Goal: Information Seeking & Learning: Learn about a topic

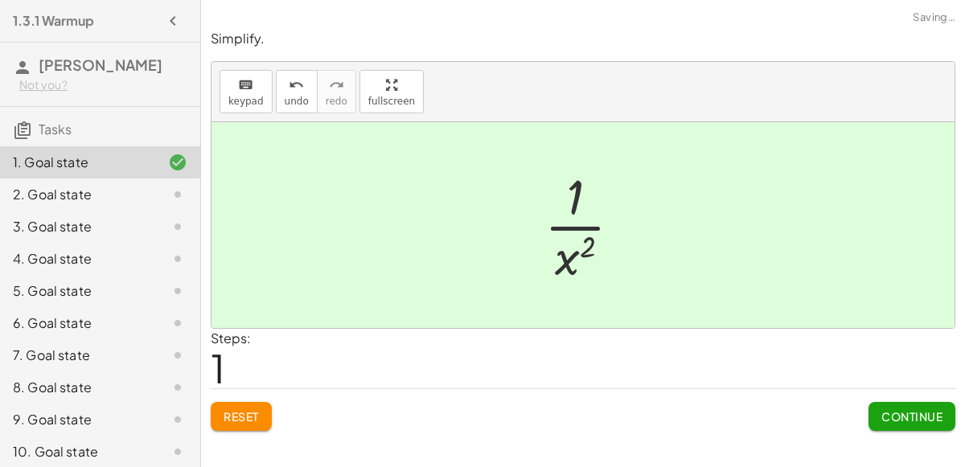
click at [905, 409] on span "Continue" at bounding box center [912, 416] width 61 height 14
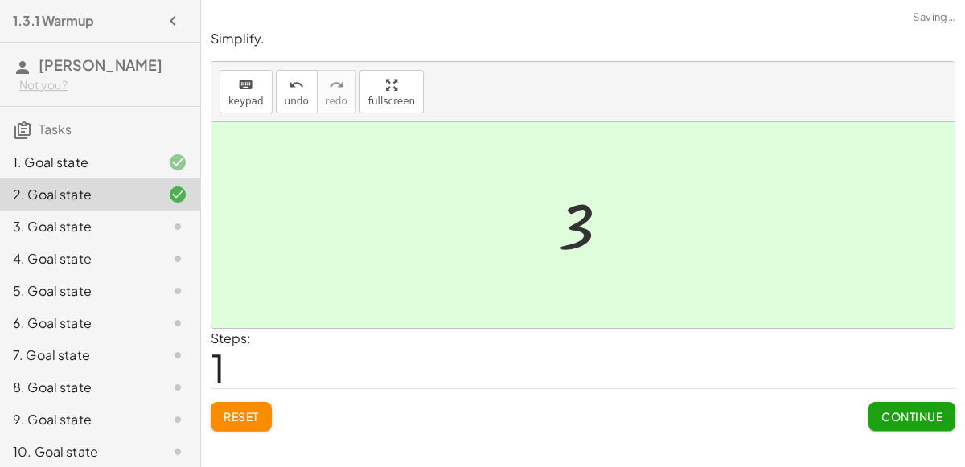
click at [922, 415] on span "Continue" at bounding box center [912, 416] width 61 height 14
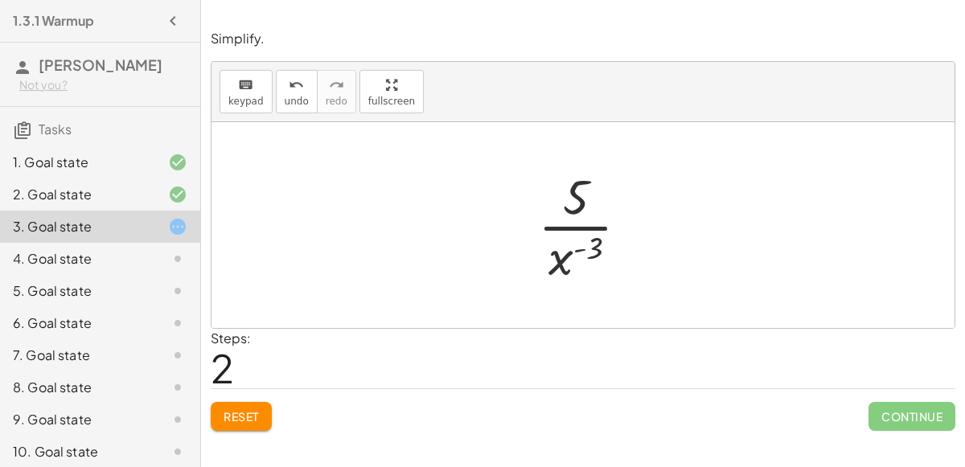
click at [940, 414] on span "Continue" at bounding box center [912, 416] width 87 height 29
click at [241, 426] on button "Reset" at bounding box center [241, 416] width 61 height 29
click at [248, 440] on div "Simplify. keyboard keypad undo undo redo redo fullscreen · x 5 · x 7 · 1 · x ( …" at bounding box center [583, 233] width 764 height 467
click at [249, 409] on span "Reset" at bounding box center [241, 416] width 35 height 14
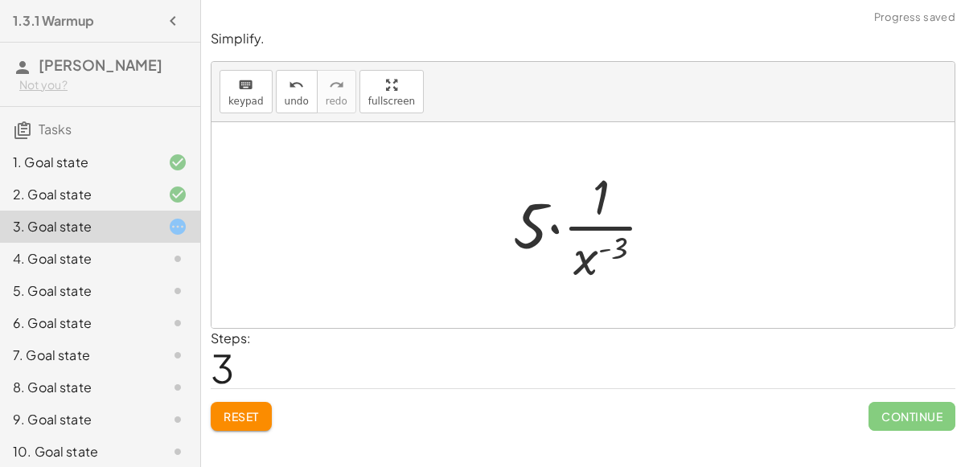
click at [906, 421] on span "Continue" at bounding box center [912, 416] width 87 height 29
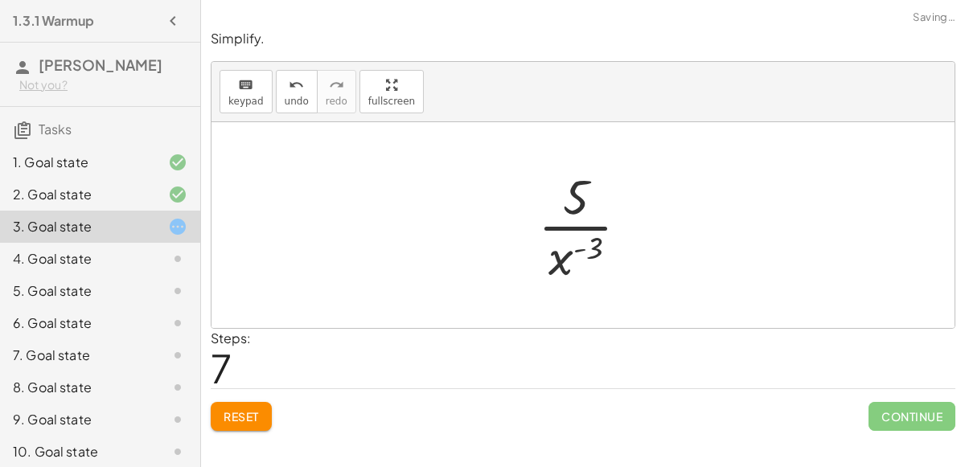
click at [925, 404] on span "Continue" at bounding box center [912, 416] width 87 height 29
click at [926, 406] on span "Continue" at bounding box center [912, 416] width 87 height 29
click at [245, 414] on span "Reset" at bounding box center [241, 416] width 35 height 14
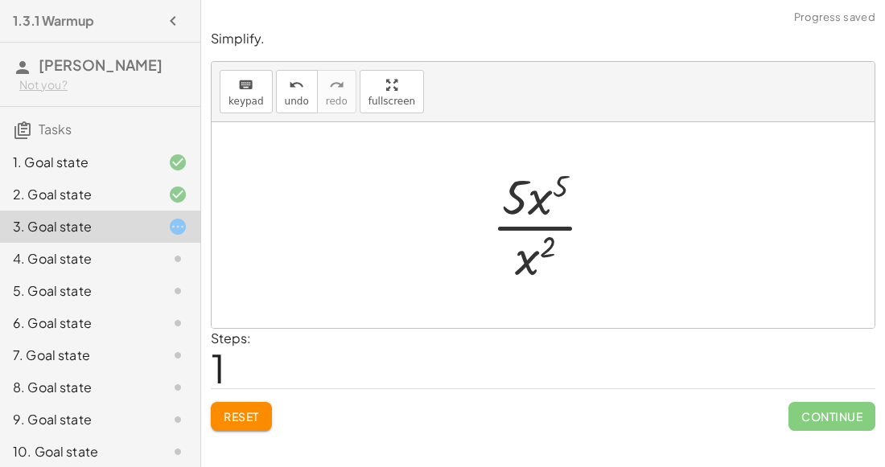
click at [255, 418] on span "Reset" at bounding box center [241, 416] width 35 height 14
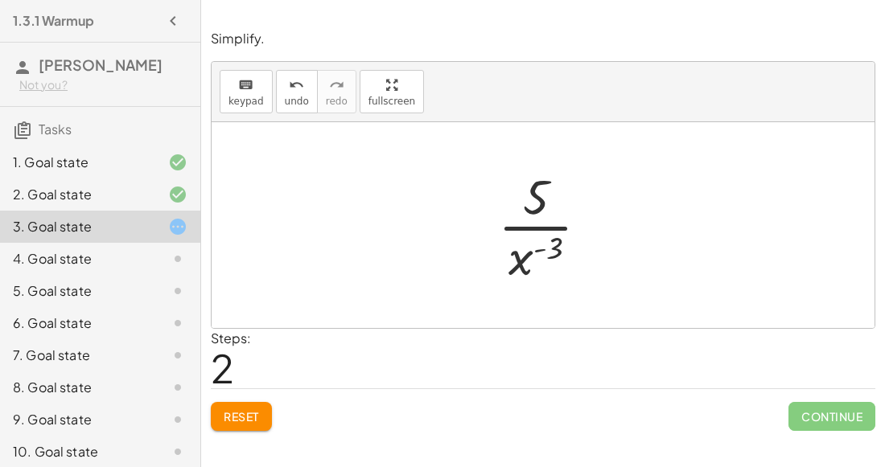
click at [843, 403] on span "Continue" at bounding box center [831, 416] width 87 height 29
click at [245, 409] on span "Reset" at bounding box center [241, 416] width 35 height 14
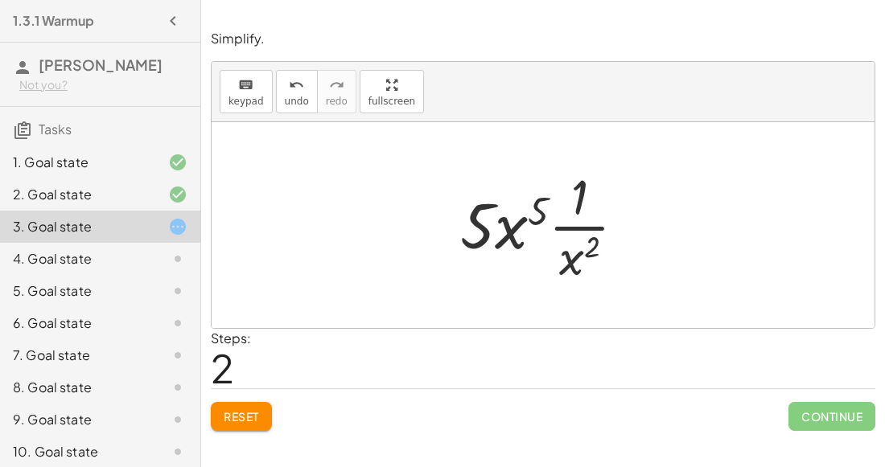
click at [246, 416] on span "Reset" at bounding box center [241, 416] width 35 height 14
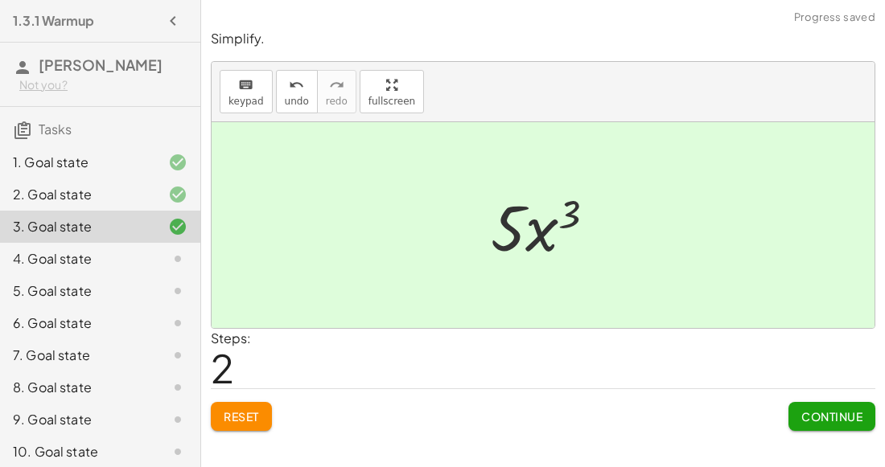
click at [849, 425] on button "Continue" at bounding box center [831, 416] width 87 height 29
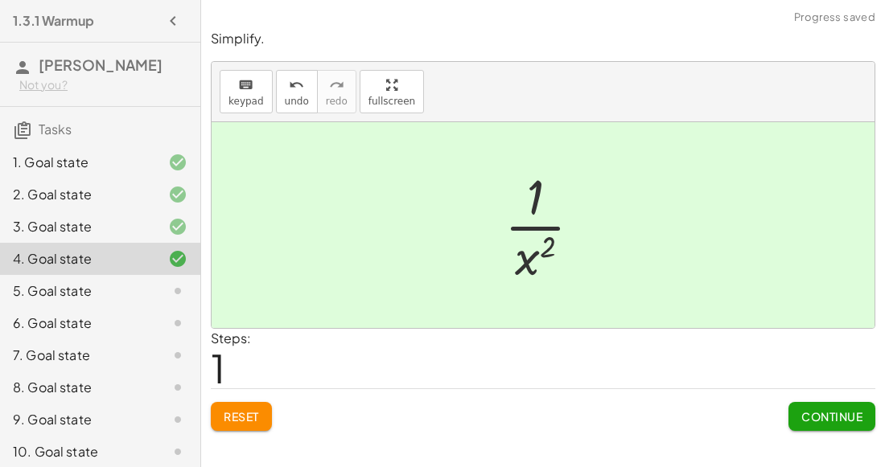
click at [837, 421] on span "Continue" at bounding box center [831, 416] width 61 height 14
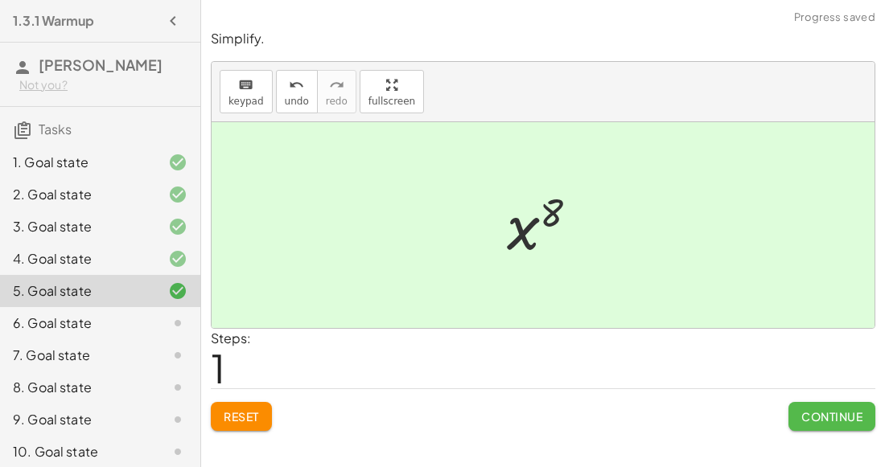
click at [843, 409] on span "Continue" at bounding box center [831, 416] width 61 height 14
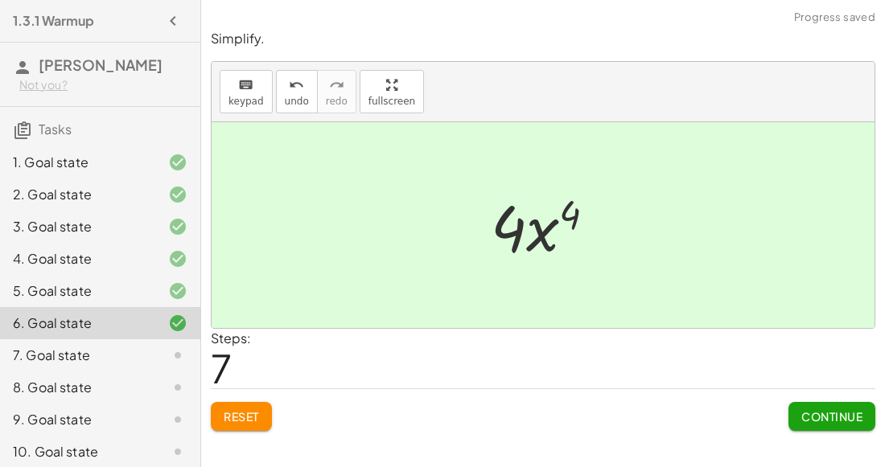
click at [849, 410] on span "Continue" at bounding box center [831, 416] width 61 height 14
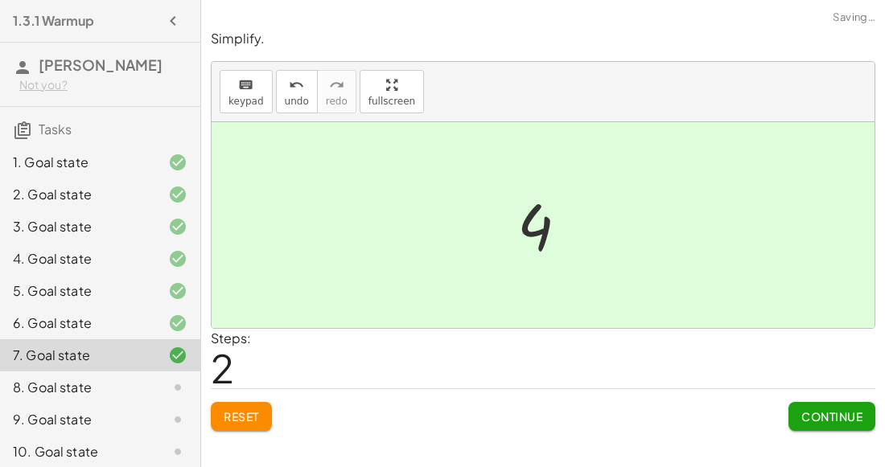
click at [850, 414] on span "Continue" at bounding box center [831, 416] width 61 height 14
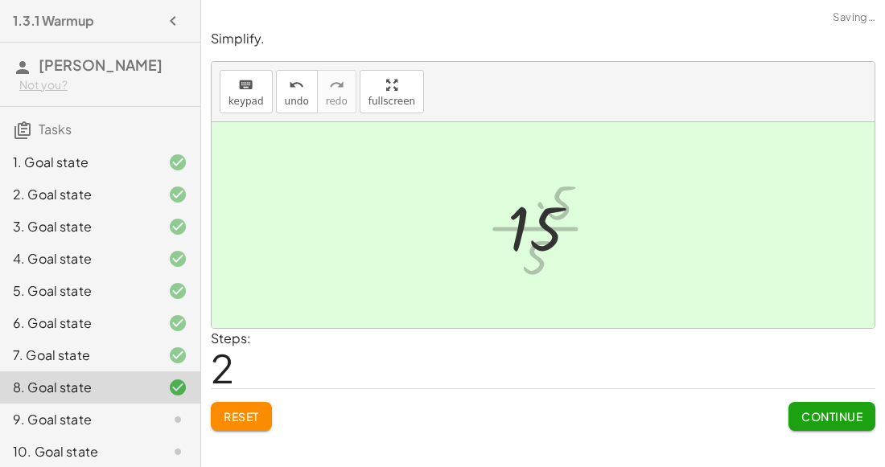
click at [840, 418] on span "Continue" at bounding box center [831, 416] width 61 height 14
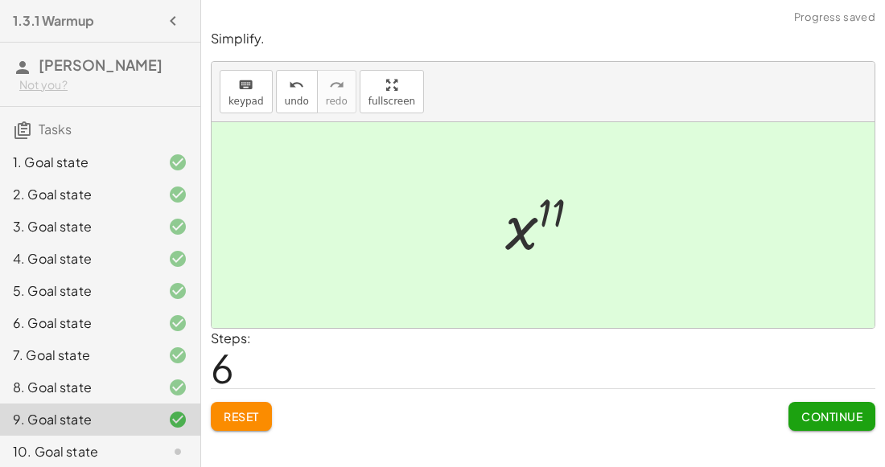
click at [837, 410] on span "Continue" at bounding box center [831, 416] width 61 height 14
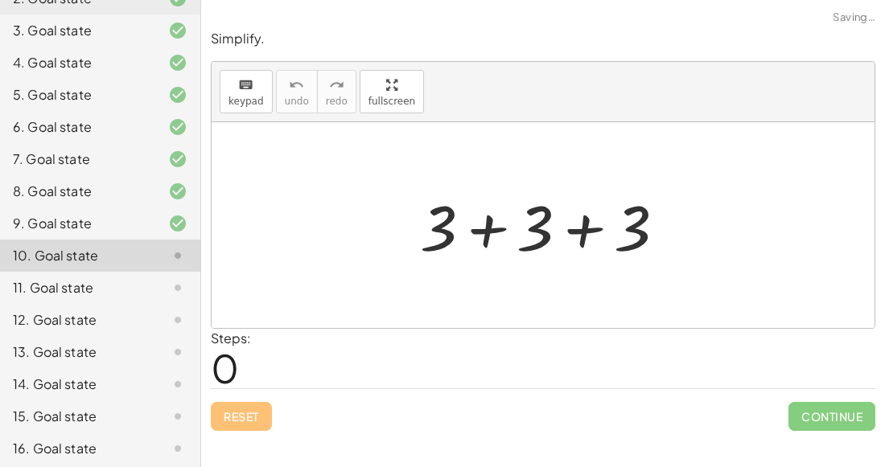
scroll to position [360, 0]
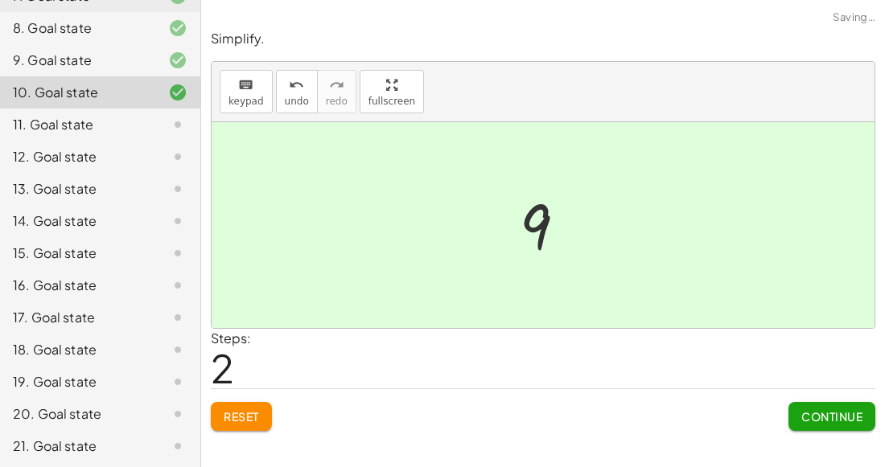
click at [826, 403] on button "Continue" at bounding box center [831, 416] width 87 height 29
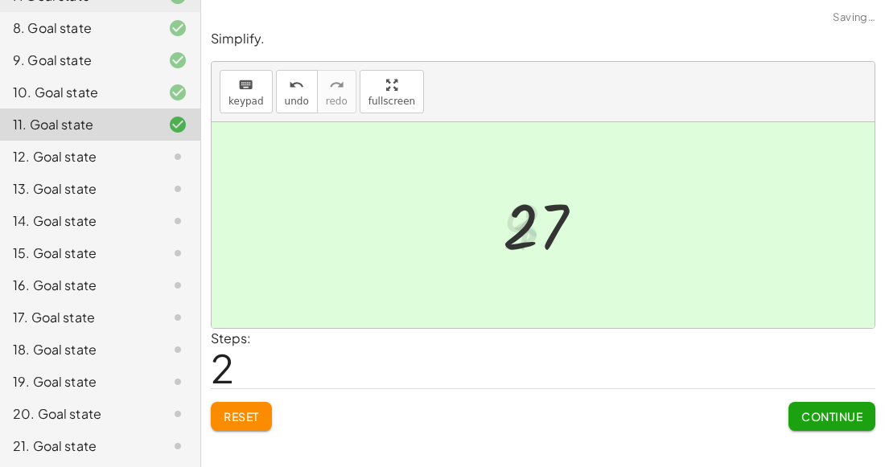
click at [857, 422] on button "Continue" at bounding box center [831, 416] width 87 height 29
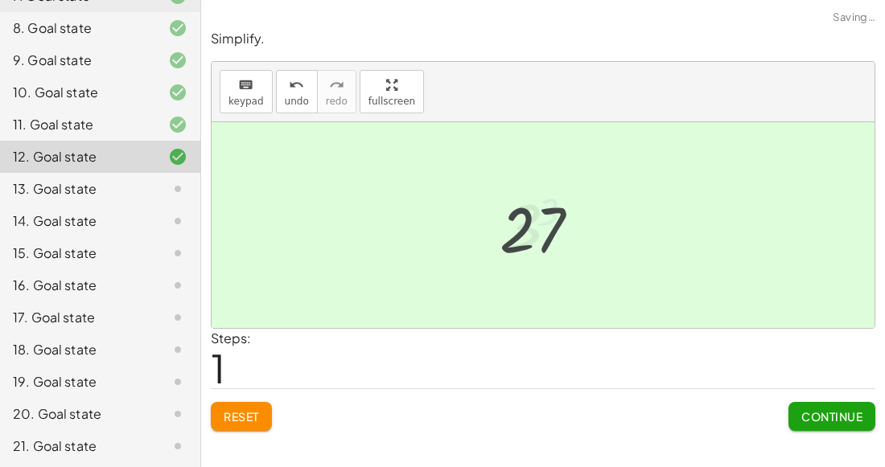
click at [850, 410] on span "Continue" at bounding box center [831, 416] width 61 height 14
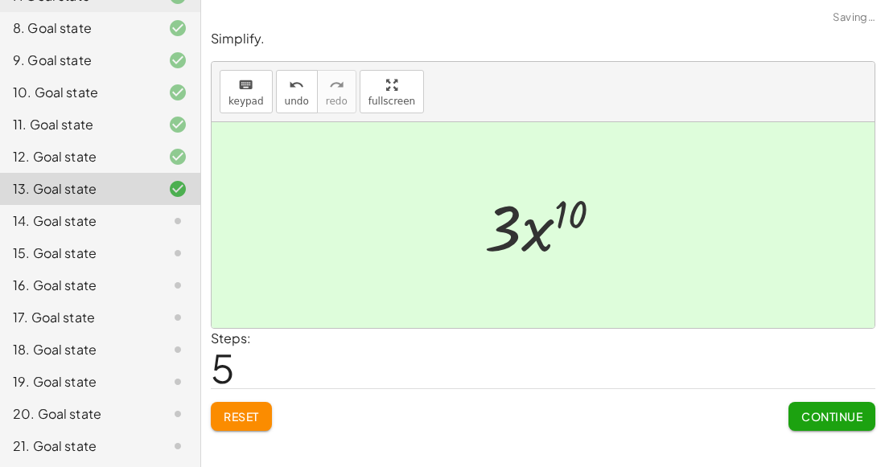
click at [843, 411] on span "Continue" at bounding box center [831, 416] width 61 height 14
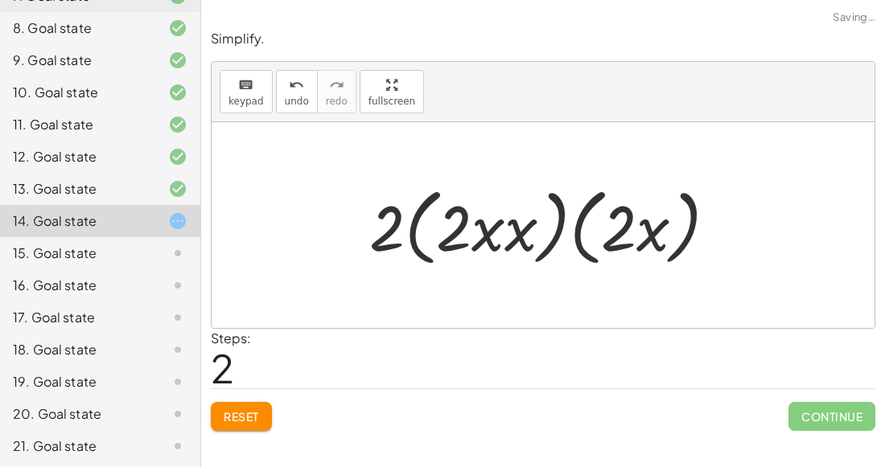
click at [243, 418] on span "Reset" at bounding box center [241, 416] width 35 height 14
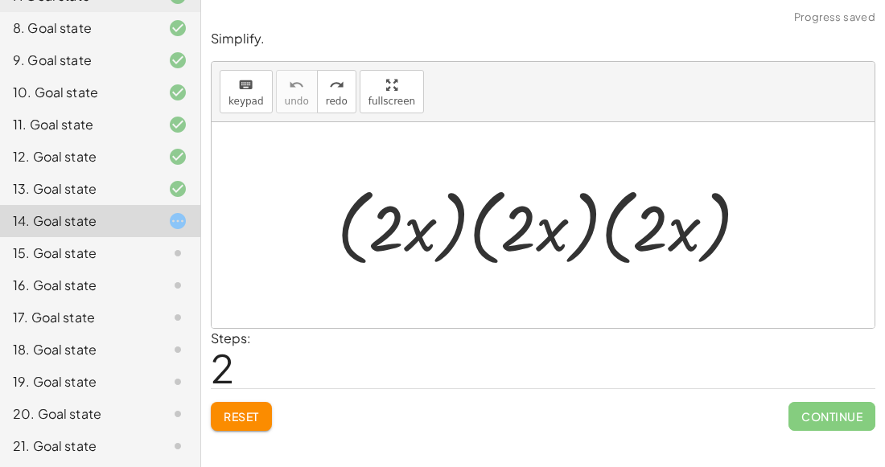
click at [269, 421] on button "Reset" at bounding box center [241, 416] width 61 height 29
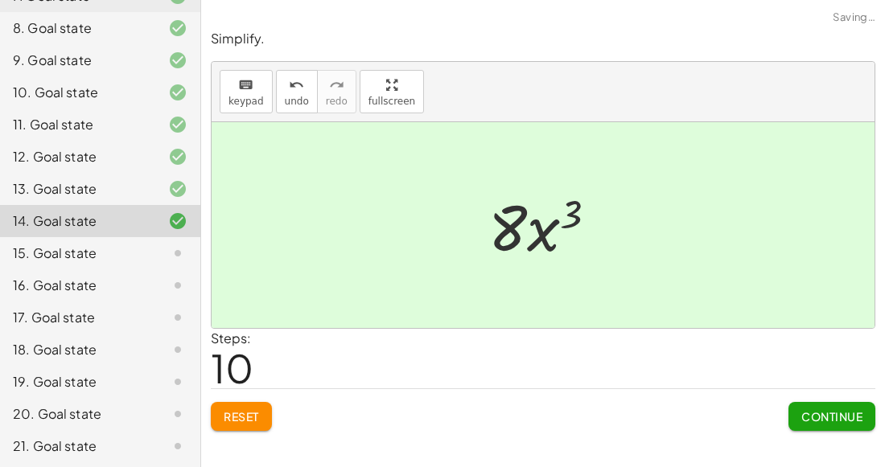
click at [842, 415] on span "Continue" at bounding box center [831, 416] width 61 height 14
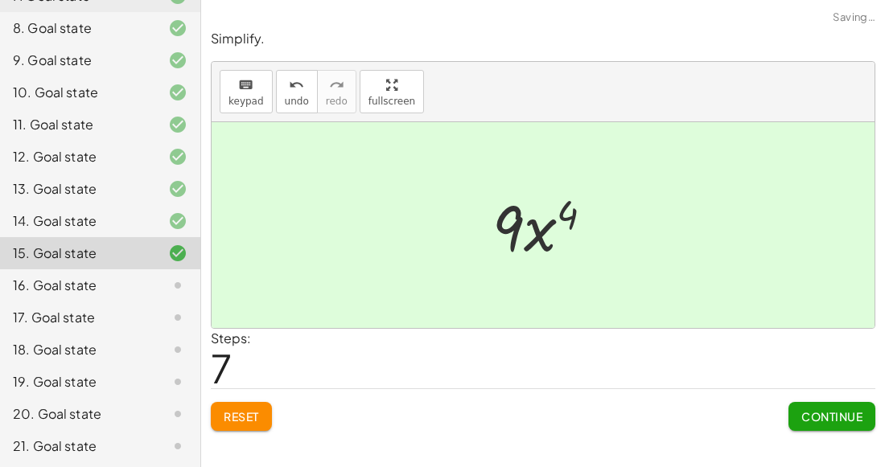
click at [837, 419] on span "Continue" at bounding box center [831, 416] width 61 height 14
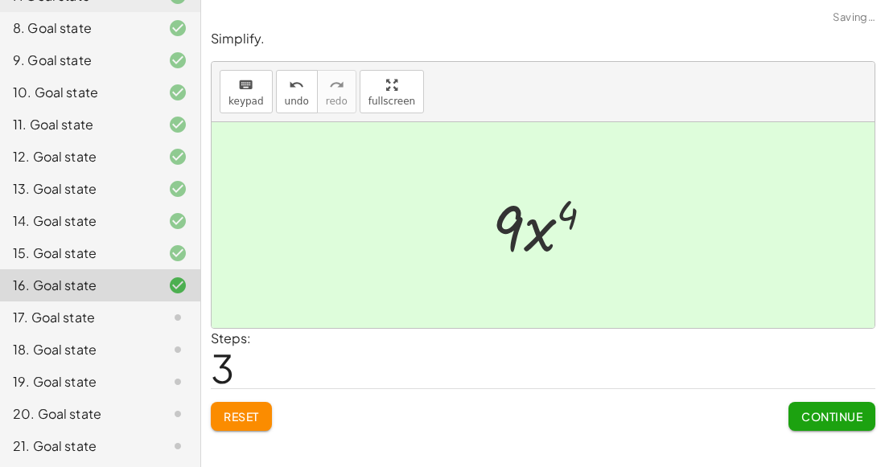
click at [839, 407] on button "Continue" at bounding box center [831, 416] width 87 height 29
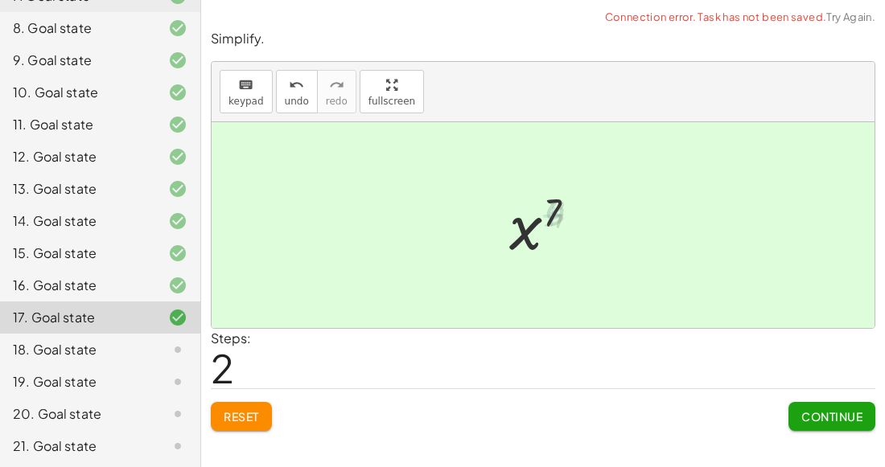
click at [843, 414] on span "Continue" at bounding box center [831, 416] width 61 height 14
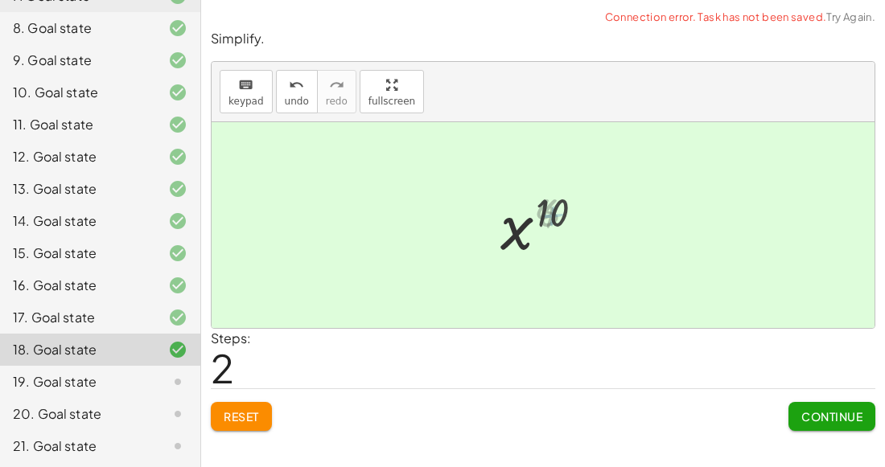
click at [843, 406] on button "Continue" at bounding box center [831, 416] width 87 height 29
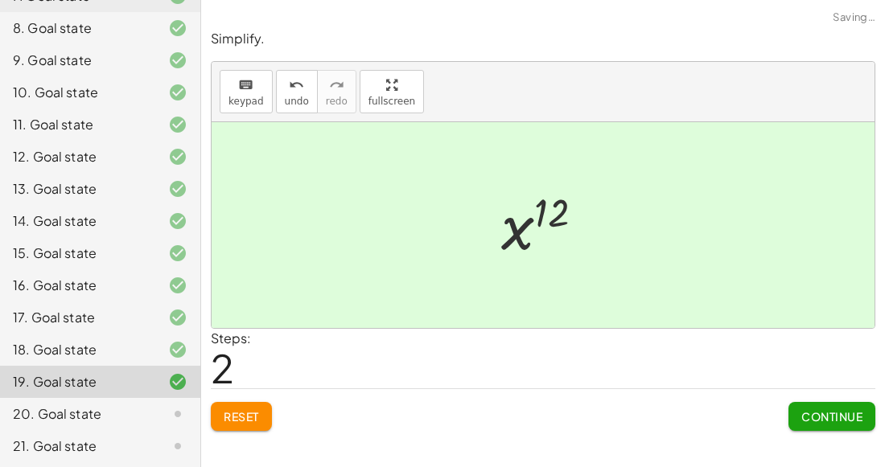
click at [834, 403] on button "Continue" at bounding box center [831, 416] width 87 height 29
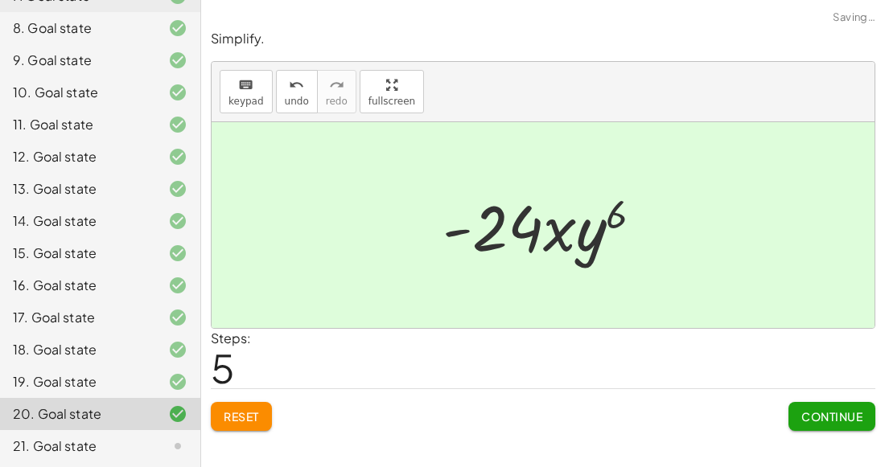
click at [823, 427] on button "Continue" at bounding box center [831, 416] width 87 height 29
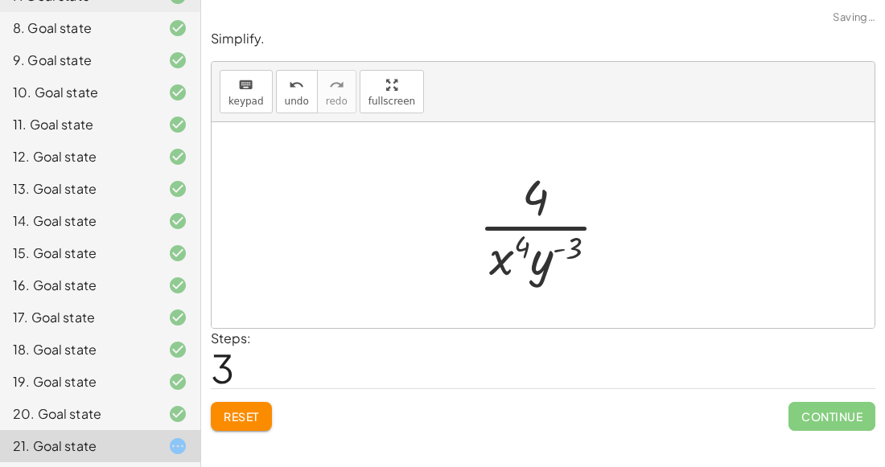
click at [224, 422] on span "Reset" at bounding box center [241, 416] width 35 height 14
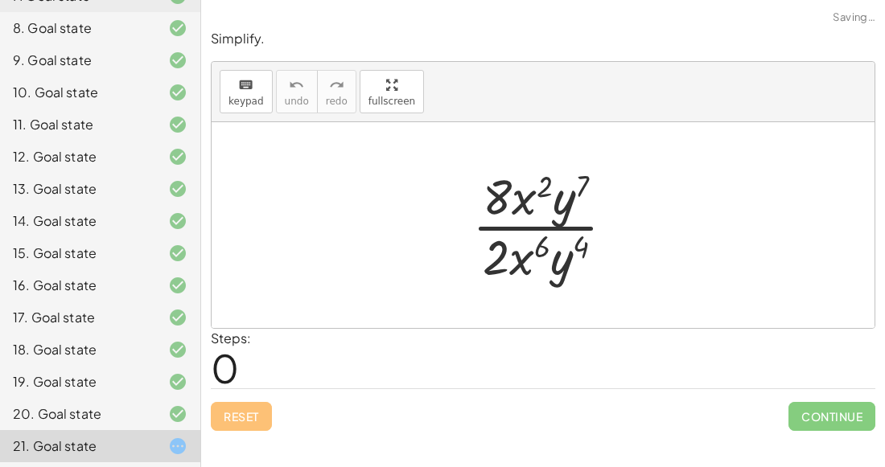
click at [228, 423] on div "Reset Continue" at bounding box center [543, 410] width 664 height 43
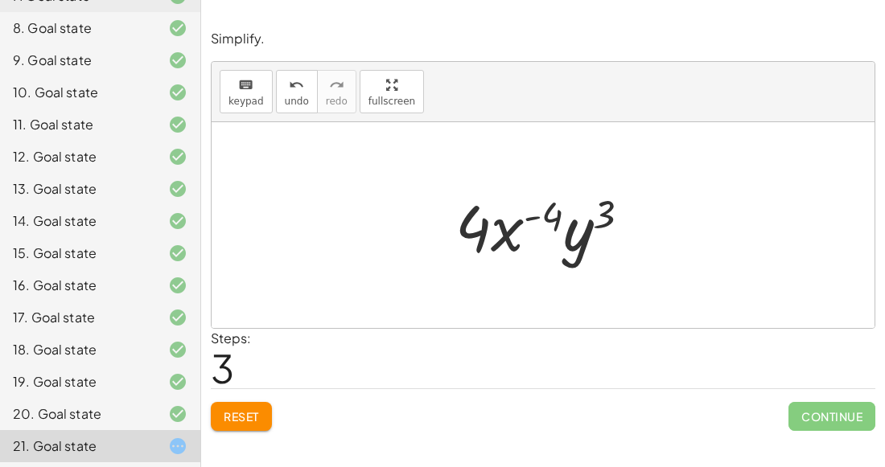
click at [231, 427] on button "Reset" at bounding box center [241, 416] width 61 height 29
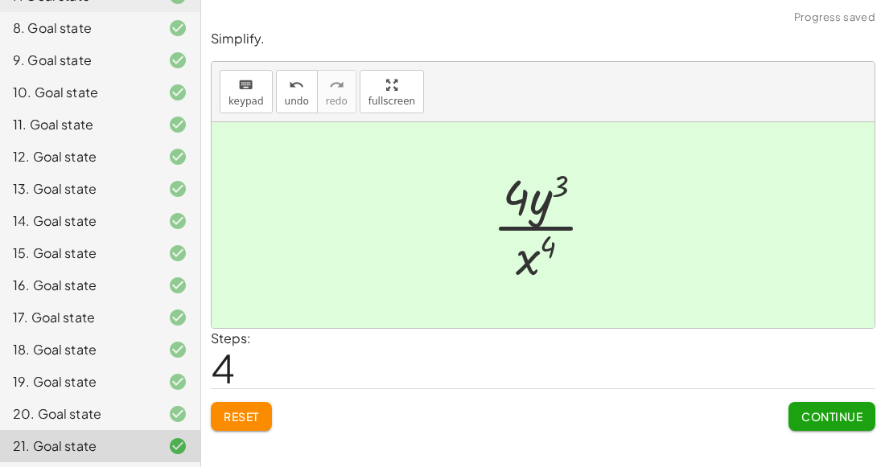
click at [831, 413] on span "Continue" at bounding box center [831, 416] width 61 height 14
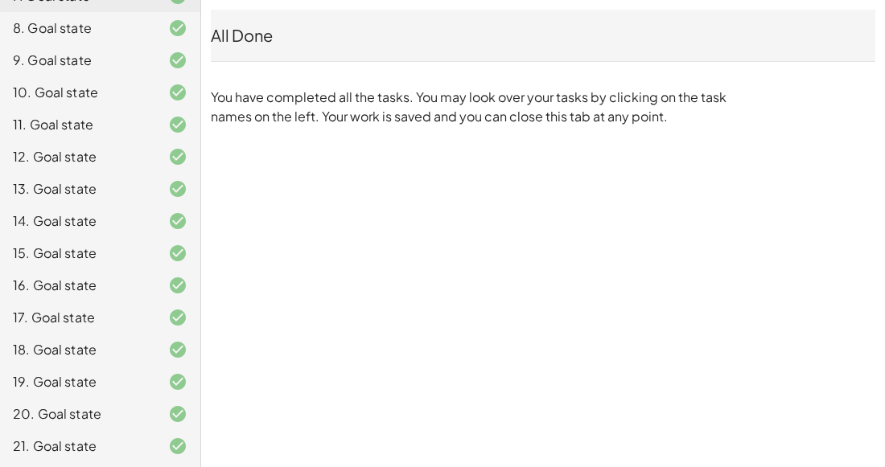
click at [119, 142] on div "12. Goal state" at bounding box center [100, 157] width 200 height 32
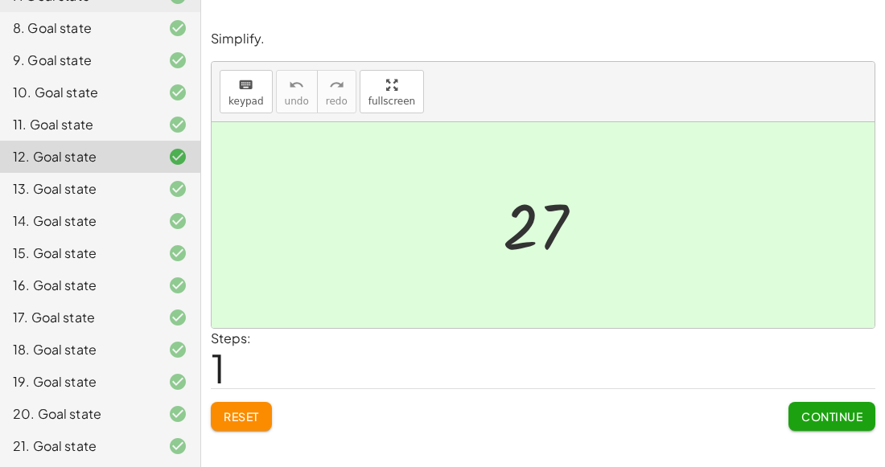
click at [246, 409] on span "Reset" at bounding box center [241, 416] width 35 height 14
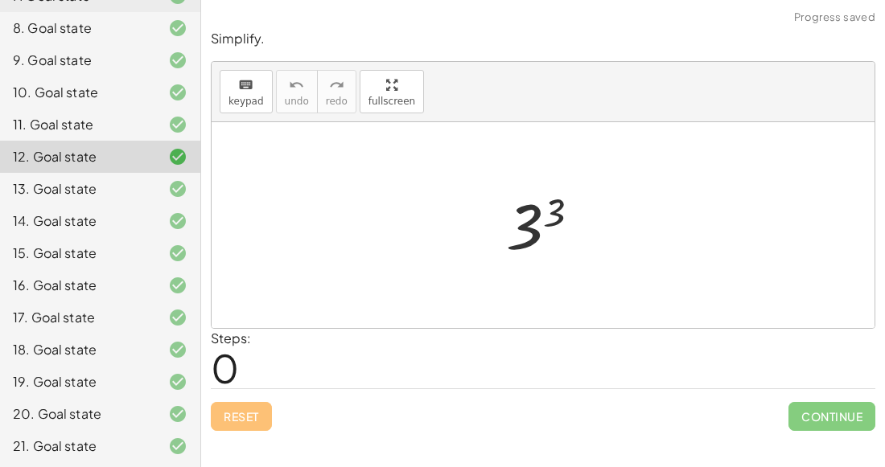
click at [57, 119] on div "11. Goal state" at bounding box center [78, 124] width 130 height 19
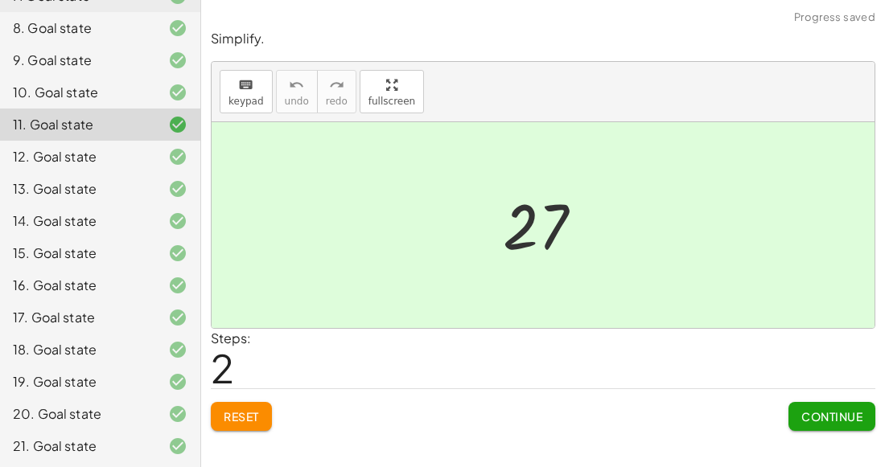
click at [93, 442] on div "21. Goal state" at bounding box center [78, 446] width 130 height 19
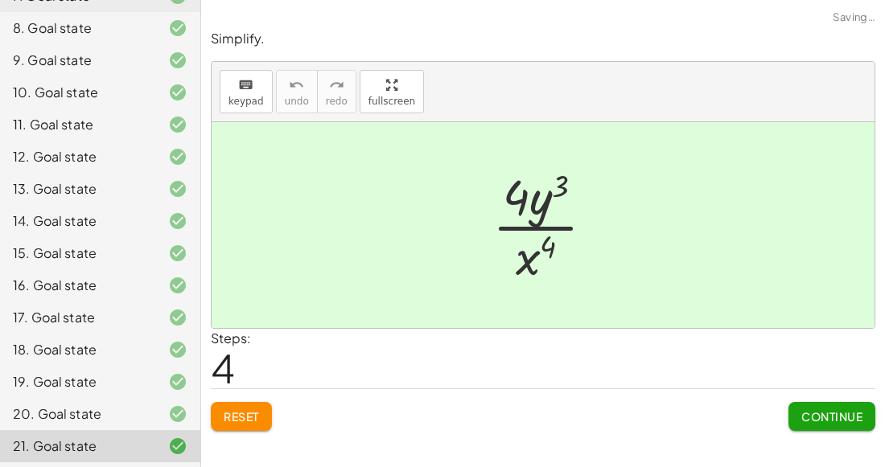
click at [241, 417] on span "Reset" at bounding box center [241, 416] width 35 height 14
click at [807, 414] on span "Continue" at bounding box center [831, 416] width 61 height 14
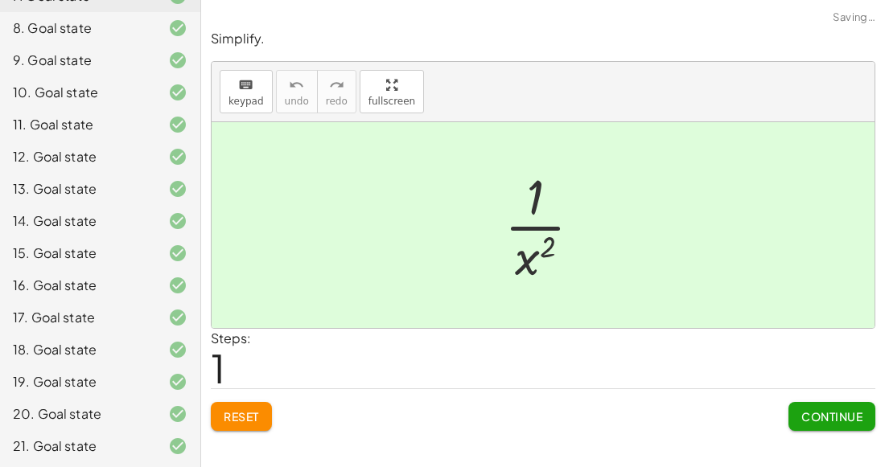
click at [842, 420] on span "Continue" at bounding box center [831, 416] width 61 height 14
click at [843, 421] on span "Continue" at bounding box center [831, 416] width 61 height 14
click at [0, 0] on button "Continue" at bounding box center [0, 0] width 0 height 0
click at [0, 0] on span "Continue" at bounding box center [0, 0] width 0 height 0
click at [836, 414] on span "Continue" at bounding box center [831, 416] width 61 height 14
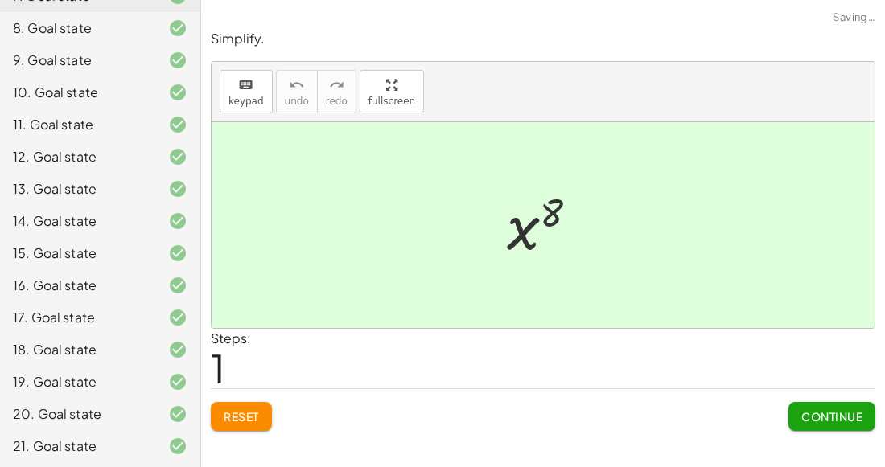
click at [0, 0] on span "Continue" at bounding box center [0, 0] width 0 height 0
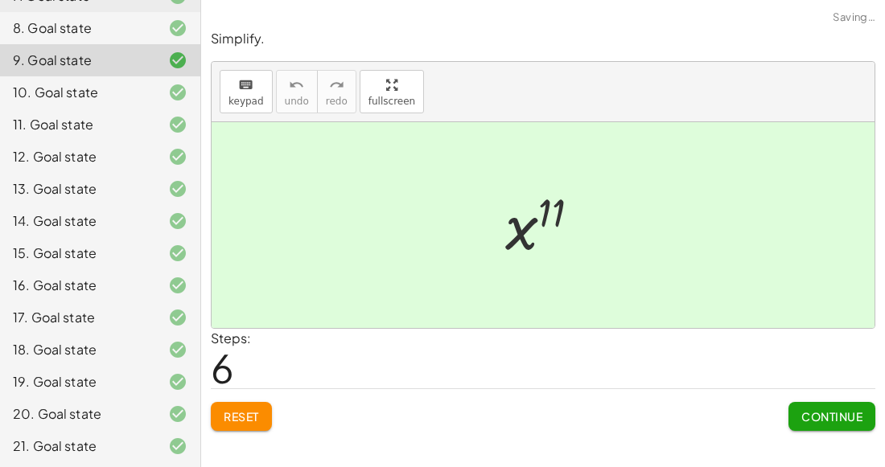
click at [827, 415] on span "Continue" at bounding box center [831, 416] width 61 height 14
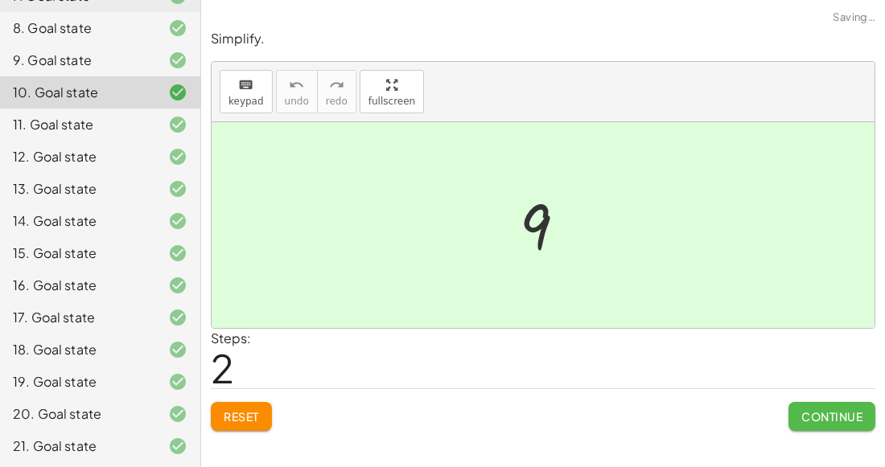
click at [859, 404] on button "Continue" at bounding box center [831, 416] width 87 height 29
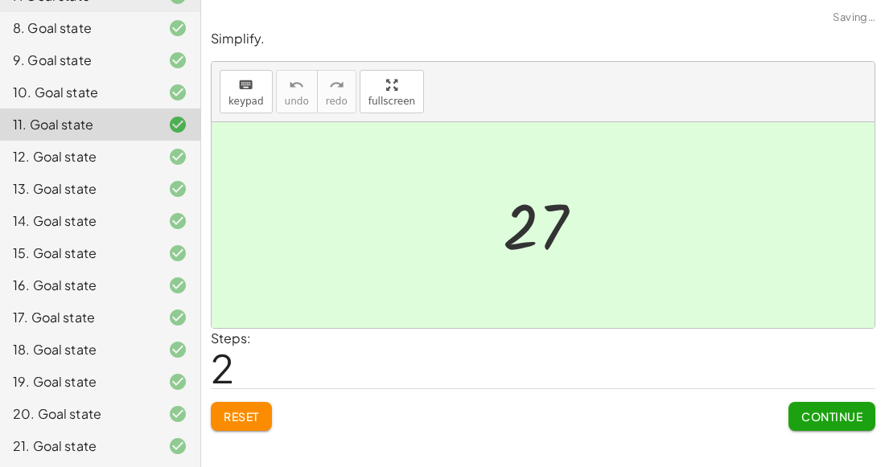
click at [842, 406] on button "Continue" at bounding box center [831, 416] width 87 height 29
click at [0, 0] on span "Continue" at bounding box center [0, 0] width 0 height 0
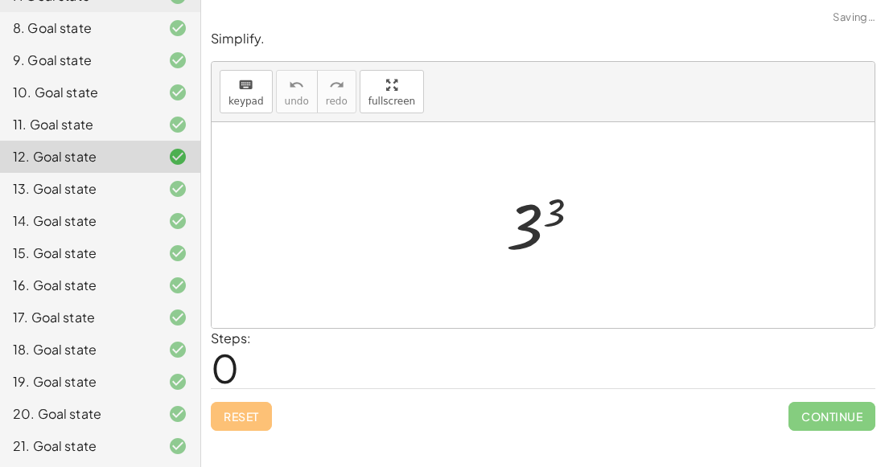
click at [858, 411] on span "Continue" at bounding box center [831, 416] width 87 height 29
click at [847, 411] on span "Continue" at bounding box center [831, 416] width 87 height 29
click at [844, 405] on span "Continue" at bounding box center [831, 416] width 87 height 29
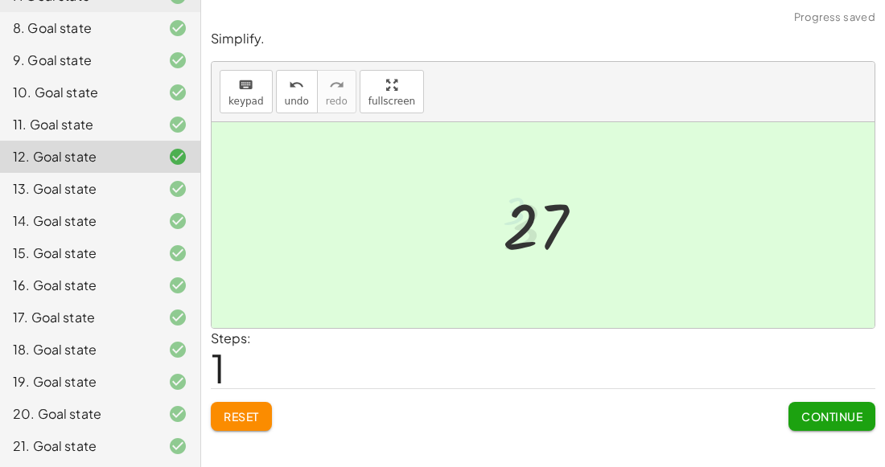
click at [825, 409] on span "Continue" at bounding box center [831, 416] width 61 height 14
click at [0, 0] on span "Continue" at bounding box center [0, 0] width 0 height 0
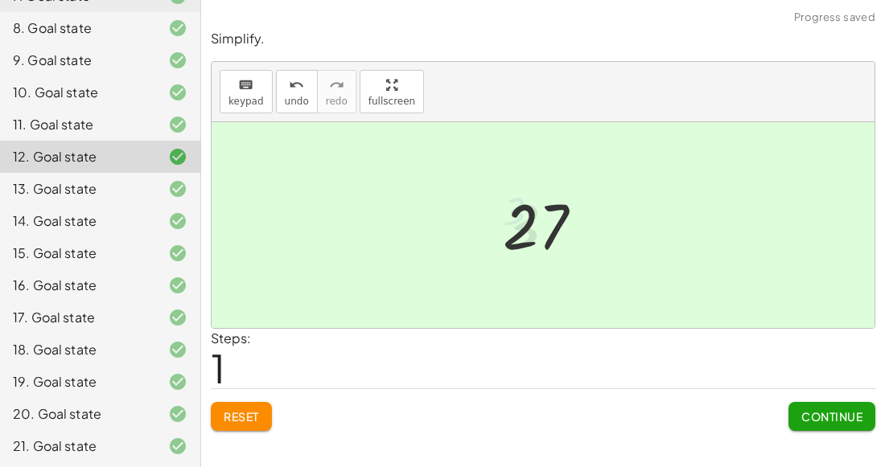
click at [0, 0] on span "Continue" at bounding box center [0, 0] width 0 height 0
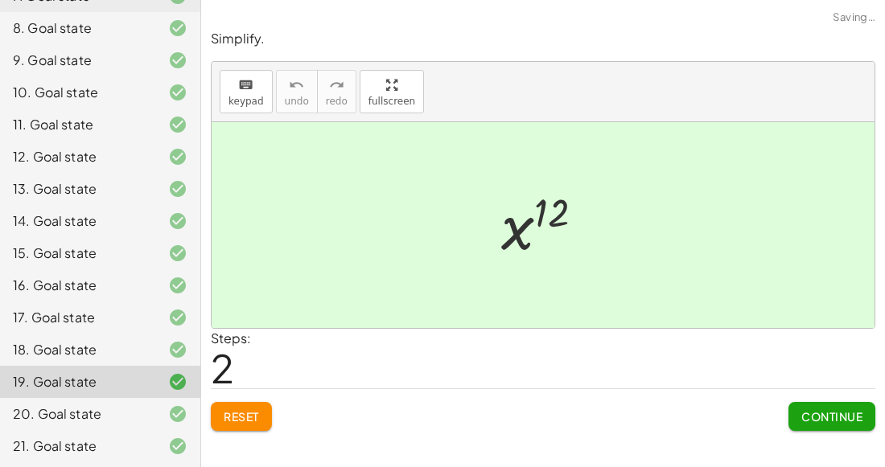
click at [817, 405] on button "Continue" at bounding box center [831, 416] width 87 height 29
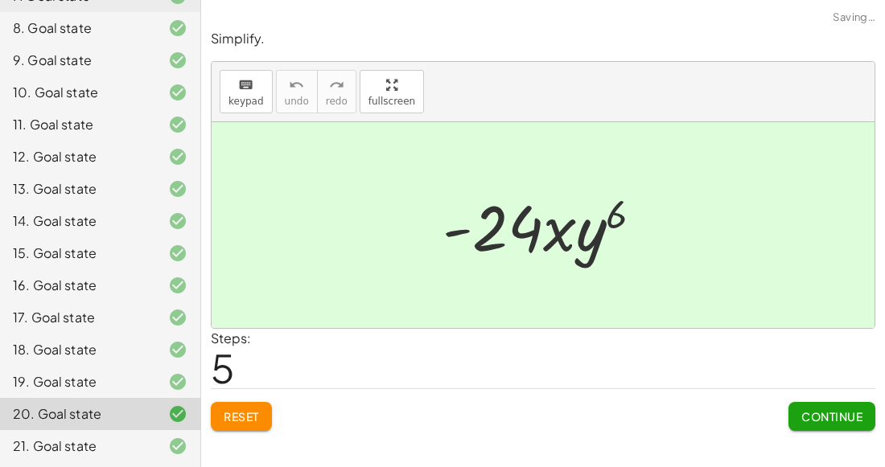
click at [240, 426] on button "Reset" at bounding box center [241, 416] width 61 height 29
click at [250, 423] on button "Reset" at bounding box center [241, 416] width 61 height 29
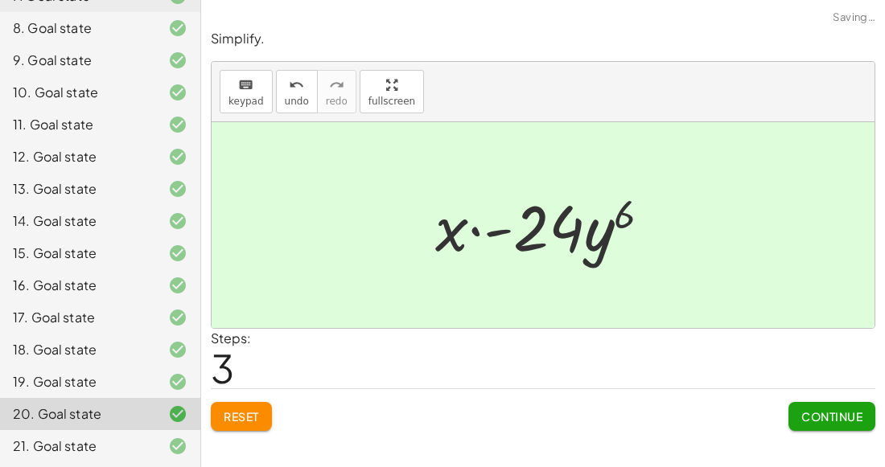
click at [830, 415] on span "Continue" at bounding box center [831, 416] width 61 height 14
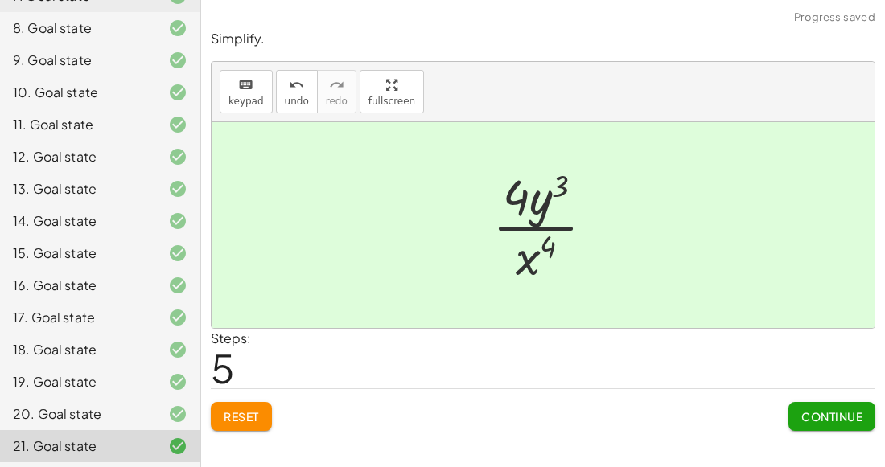
click at [101, 417] on div "20. Goal state" at bounding box center [78, 414] width 130 height 19
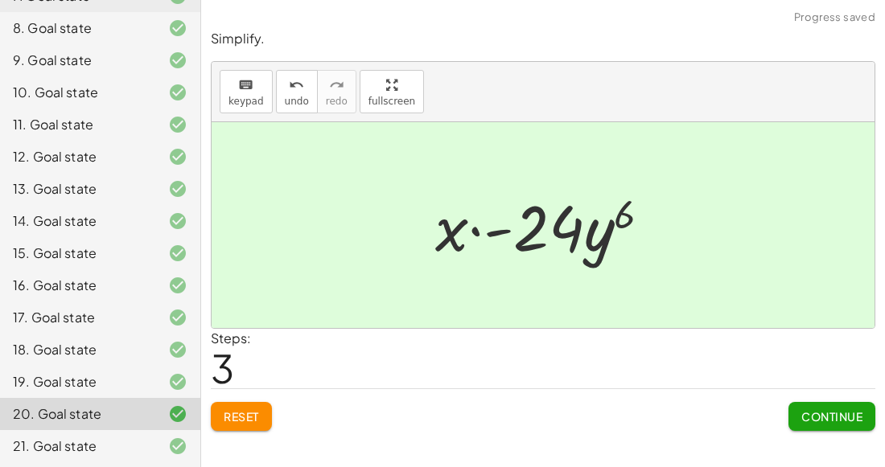
click at [159, 20] on div at bounding box center [164, 28] width 45 height 19
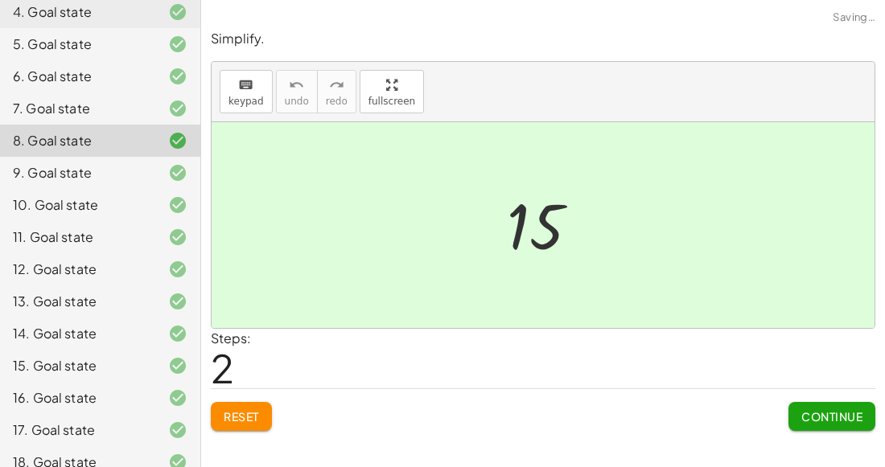
scroll to position [246, 0]
click at [159, 55] on div "5. Goal state" at bounding box center [100, 45] width 200 height 32
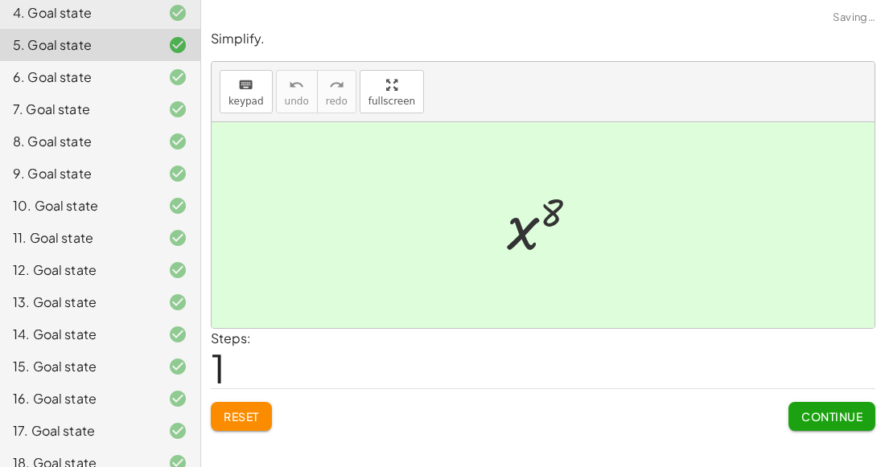
click at [153, 84] on div at bounding box center [164, 77] width 45 height 19
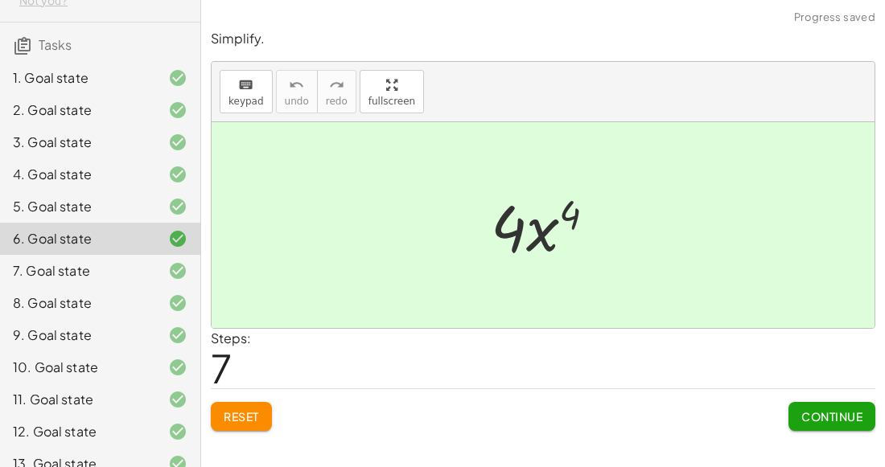
scroll to position [83, 0]
click at [251, 411] on span "Reset" at bounding box center [241, 416] width 35 height 14
click at [835, 411] on span "Continue" at bounding box center [831, 416] width 61 height 14
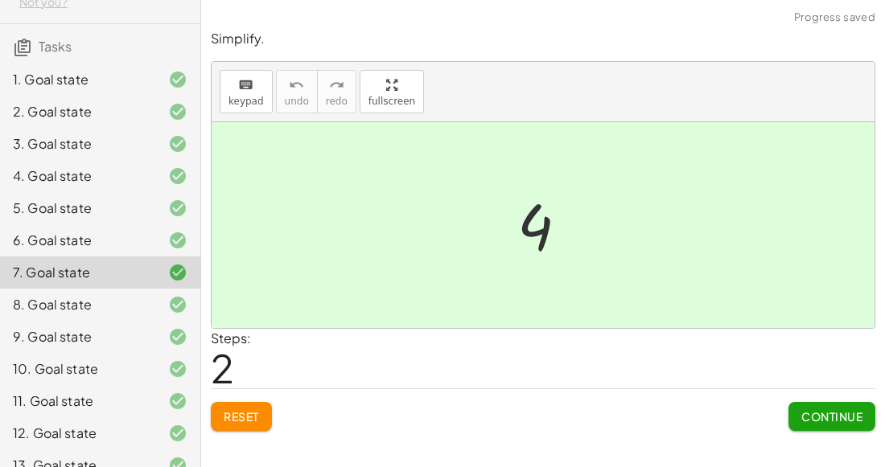
click at [141, 250] on div "6. Goal state" at bounding box center [100, 240] width 200 height 32
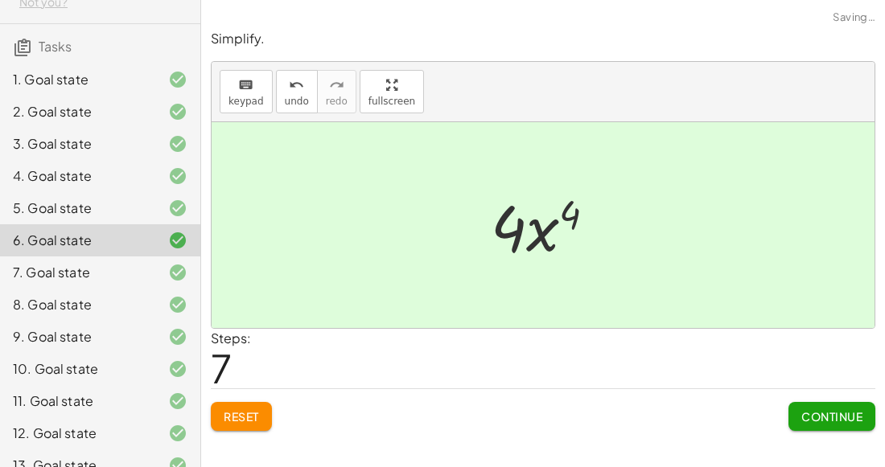
click at [261, 425] on button "Reset" at bounding box center [241, 416] width 61 height 29
click at [825, 422] on span "Continue" at bounding box center [831, 416] width 61 height 14
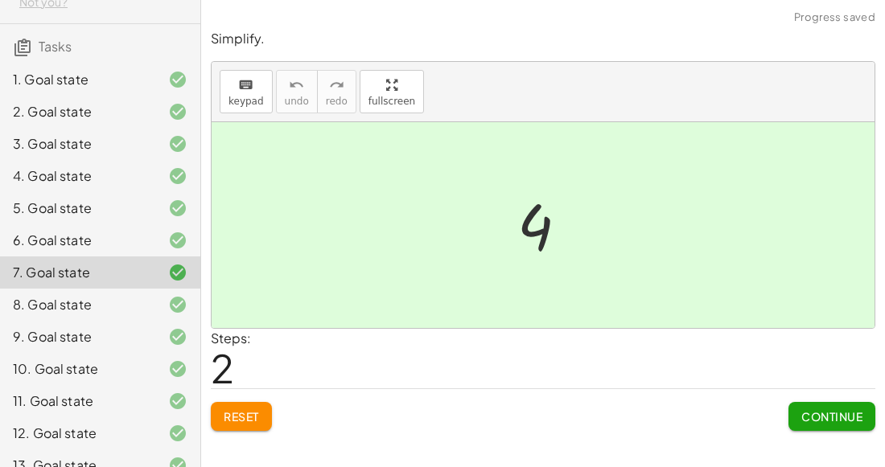
click at [841, 413] on span "Continue" at bounding box center [831, 416] width 61 height 14
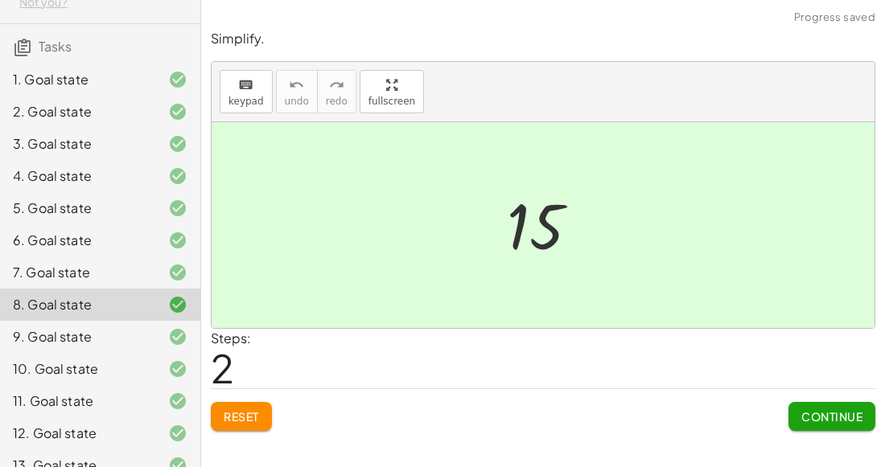
click at [821, 403] on button "Continue" at bounding box center [831, 416] width 87 height 29
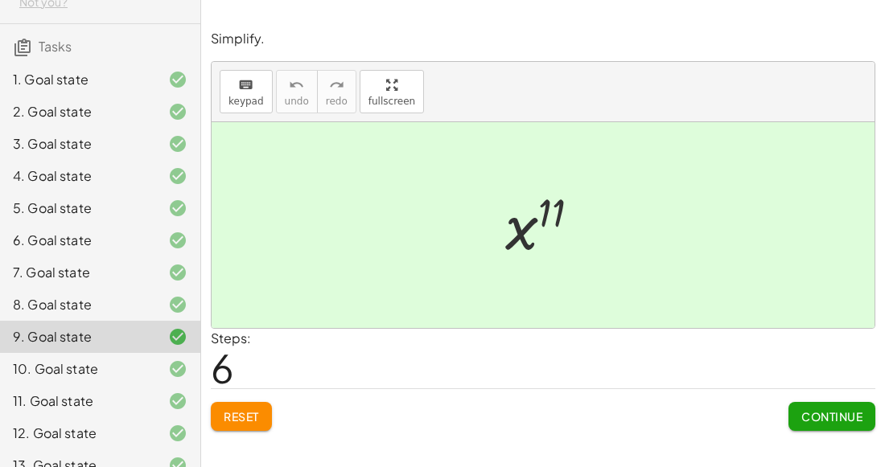
click at [19, 356] on div "10. Goal state" at bounding box center [100, 369] width 200 height 32
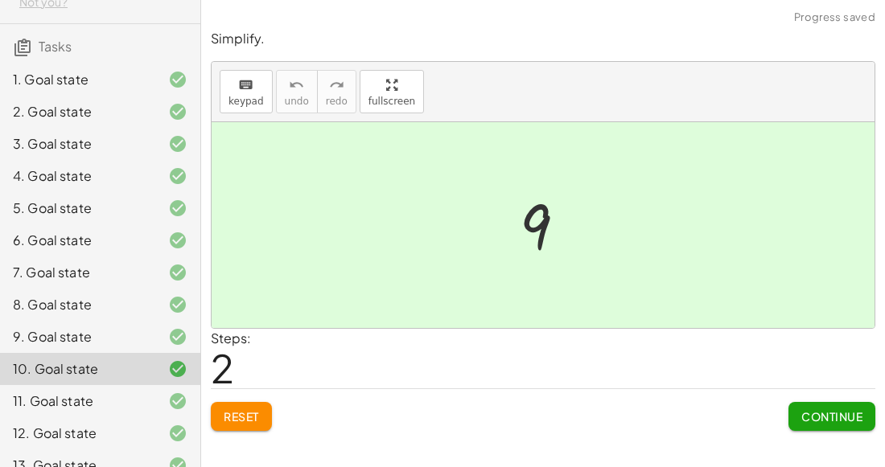
click at [823, 428] on button "Continue" at bounding box center [831, 416] width 87 height 29
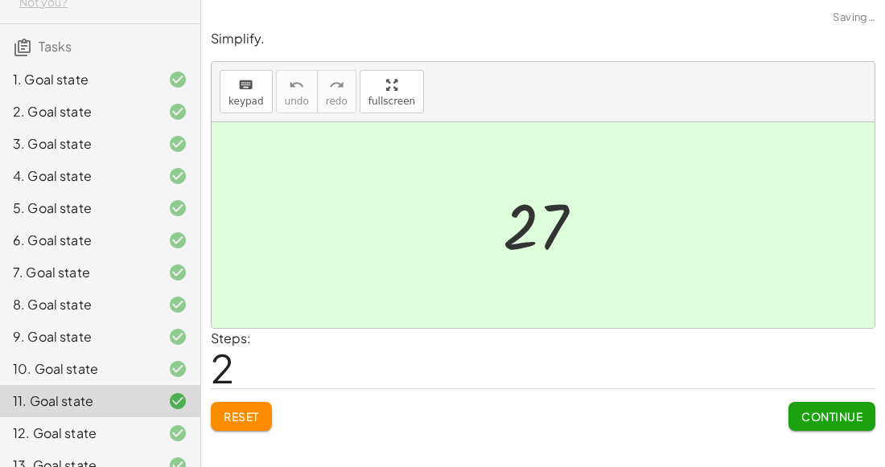
click at [823, 411] on span "Continue" at bounding box center [831, 416] width 61 height 14
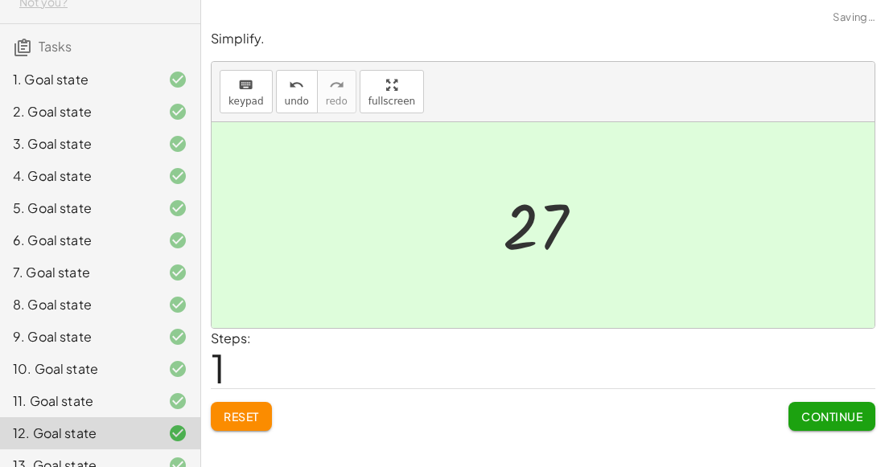
click at [821, 413] on span "Continue" at bounding box center [831, 416] width 61 height 14
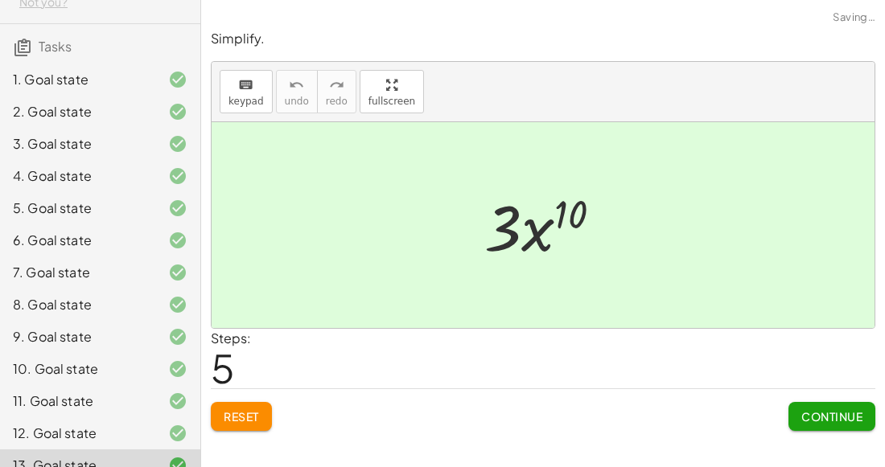
click at [817, 421] on span "Continue" at bounding box center [831, 416] width 61 height 14
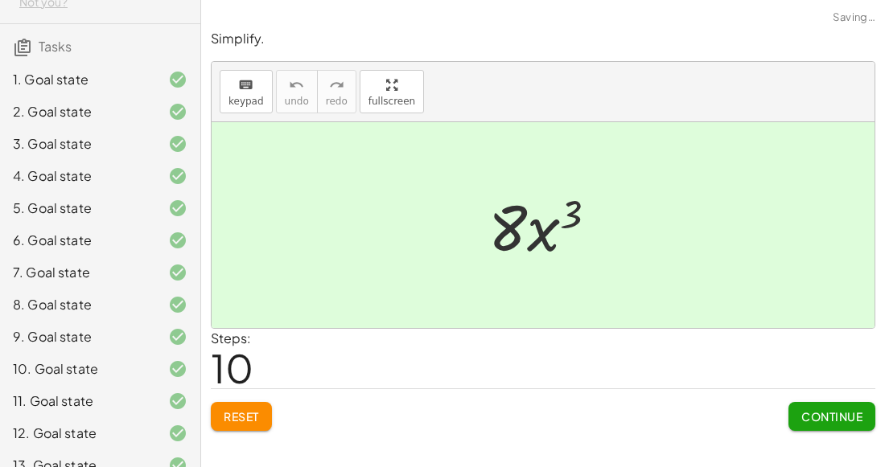
click at [817, 417] on span "Continue" at bounding box center [831, 416] width 61 height 14
click at [0, 0] on span "Continue" at bounding box center [0, 0] width 0 height 0
click at [817, 409] on span "Continue" at bounding box center [831, 416] width 61 height 14
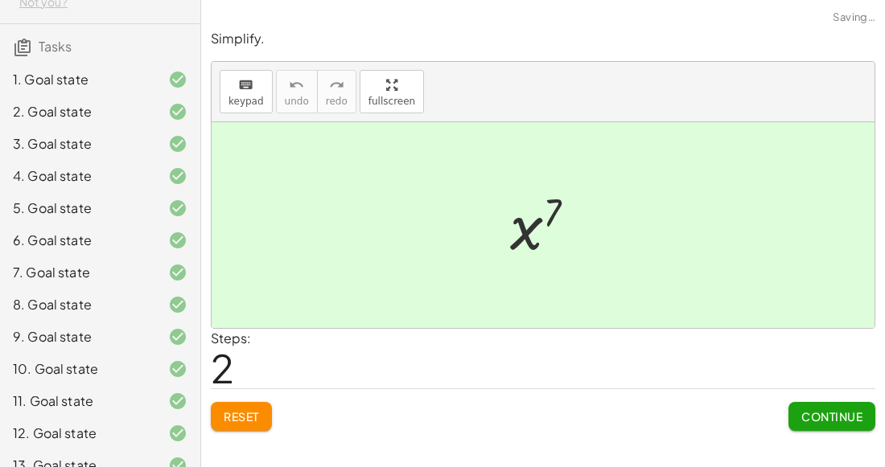
click at [817, 406] on button "Continue" at bounding box center [831, 416] width 87 height 29
click at [0, 0] on span "Continue" at bounding box center [0, 0] width 0 height 0
click at [817, 402] on button "Continue" at bounding box center [831, 416] width 87 height 29
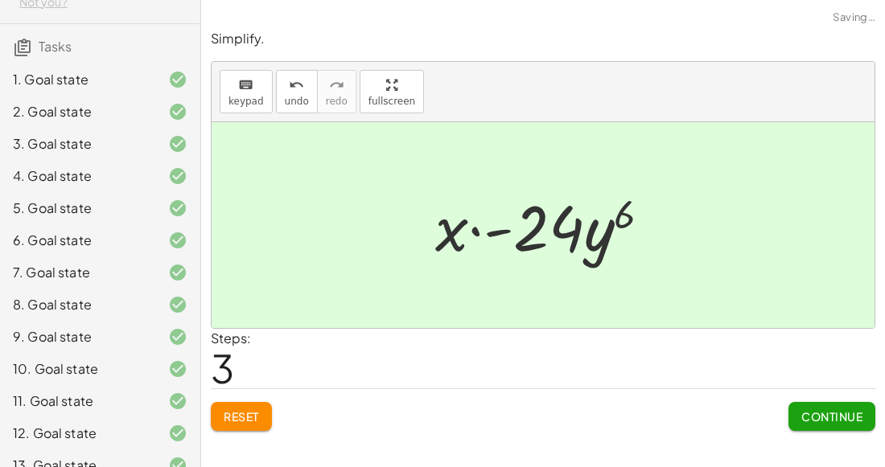
click at [809, 412] on span "Continue" at bounding box center [831, 416] width 61 height 14
click at [0, 0] on span "Continue" at bounding box center [0, 0] width 0 height 0
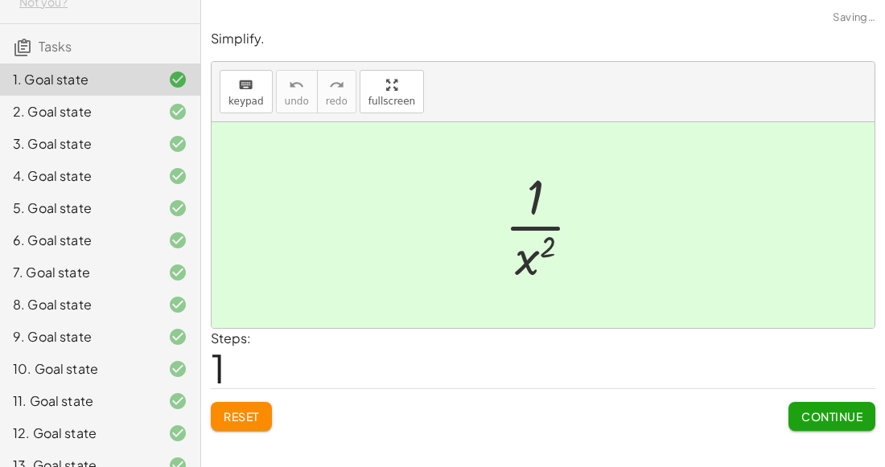
click at [804, 409] on span "Continue" at bounding box center [831, 416] width 61 height 14
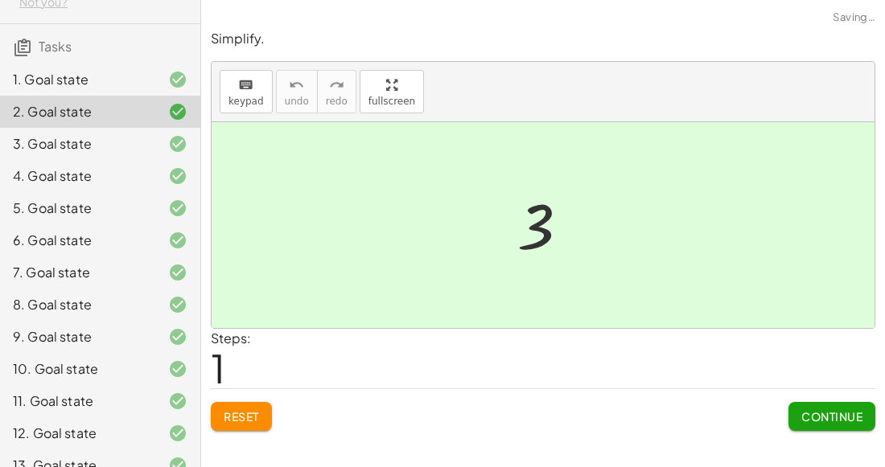
click at [803, 405] on button "Continue" at bounding box center [831, 416] width 87 height 29
click at [0, 0] on button "Continue" at bounding box center [0, 0] width 0 height 0
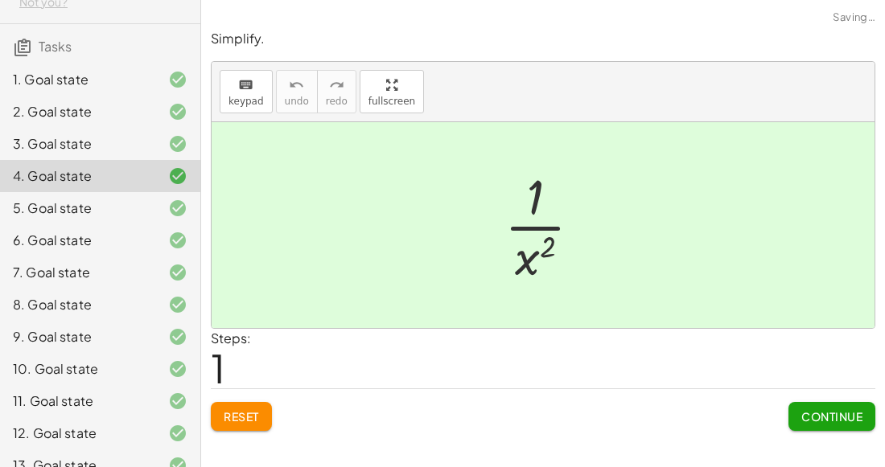
click at [801, 402] on button "Continue" at bounding box center [831, 416] width 87 height 29
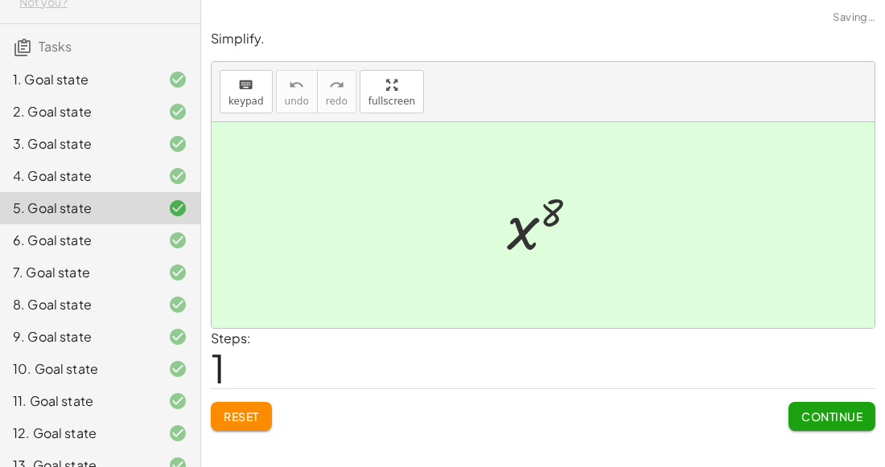
click at [801, 402] on button "Continue" at bounding box center [831, 416] width 87 height 29
click at [0, 0] on button "Continue" at bounding box center [0, 0] width 0 height 0
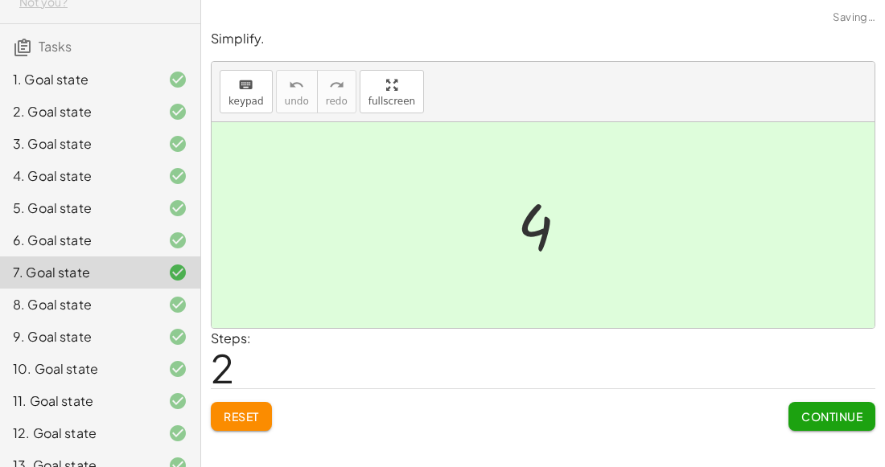
click at [804, 402] on button "Continue" at bounding box center [831, 416] width 87 height 29
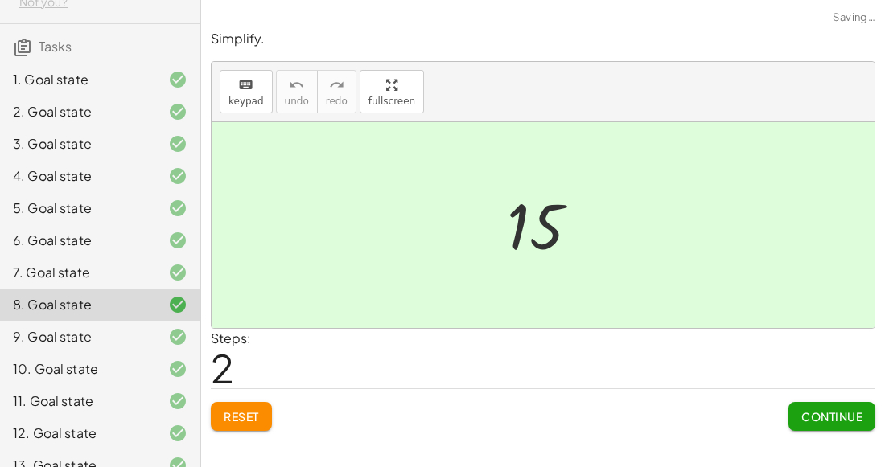
click at [804, 402] on button "Continue" at bounding box center [831, 416] width 87 height 29
click at [0, 0] on button "Continue" at bounding box center [0, 0] width 0 height 0
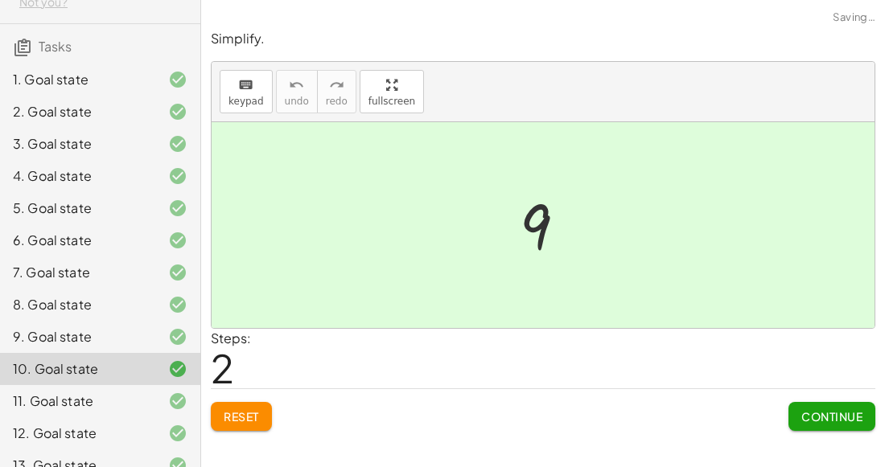
click at [805, 405] on button "Continue" at bounding box center [831, 416] width 87 height 29
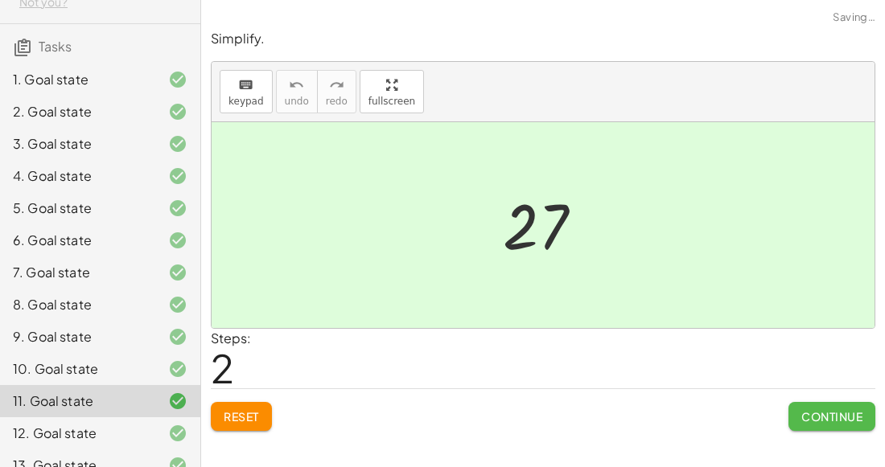
click at [807, 402] on button "Continue" at bounding box center [831, 416] width 87 height 29
click at [0, 0] on button "Continue" at bounding box center [0, 0] width 0 height 0
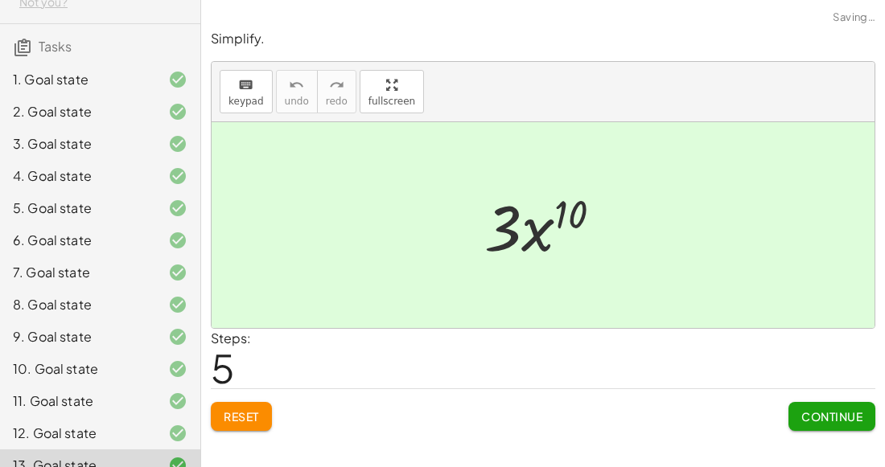
click at [812, 402] on button "Continue" at bounding box center [831, 416] width 87 height 29
click at [0, 0] on button "Continue" at bounding box center [0, 0] width 0 height 0
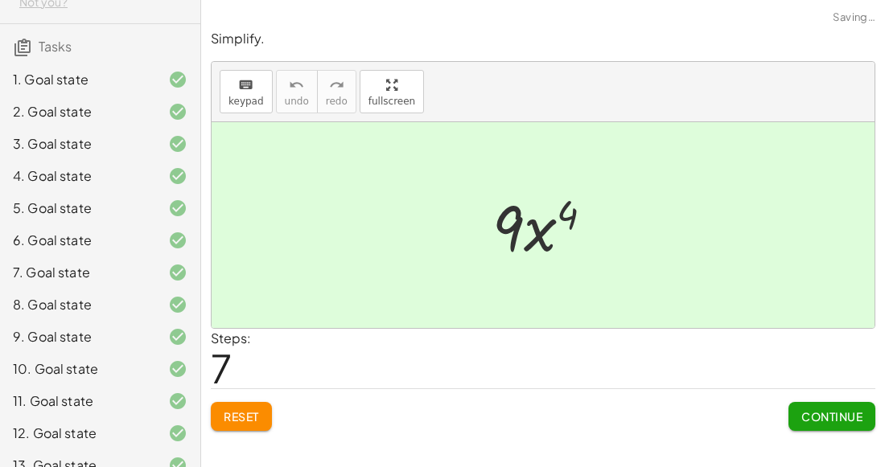
click at [816, 402] on button "Continue" at bounding box center [831, 416] width 87 height 29
click at [814, 402] on button "Continue" at bounding box center [831, 416] width 87 height 29
click at [0, 0] on button "Continue" at bounding box center [0, 0] width 0 height 0
click at [813, 403] on button "Continue" at bounding box center [831, 416] width 87 height 29
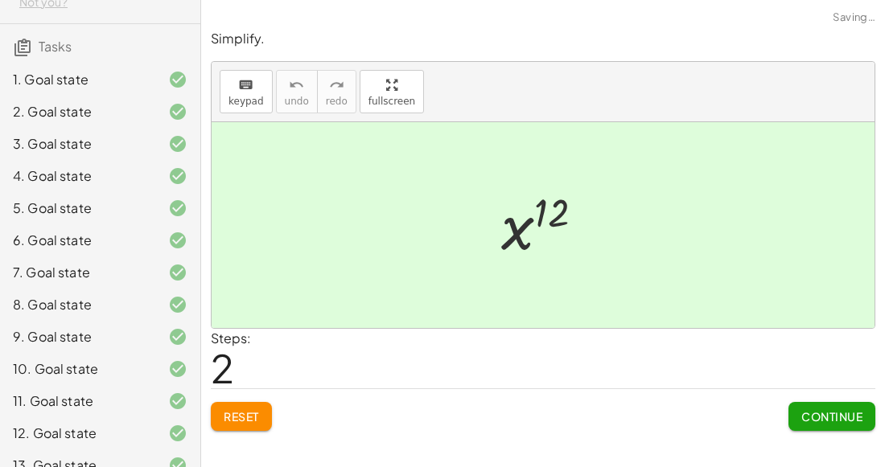
click at [0, 0] on button "Continue" at bounding box center [0, 0] width 0 height 0
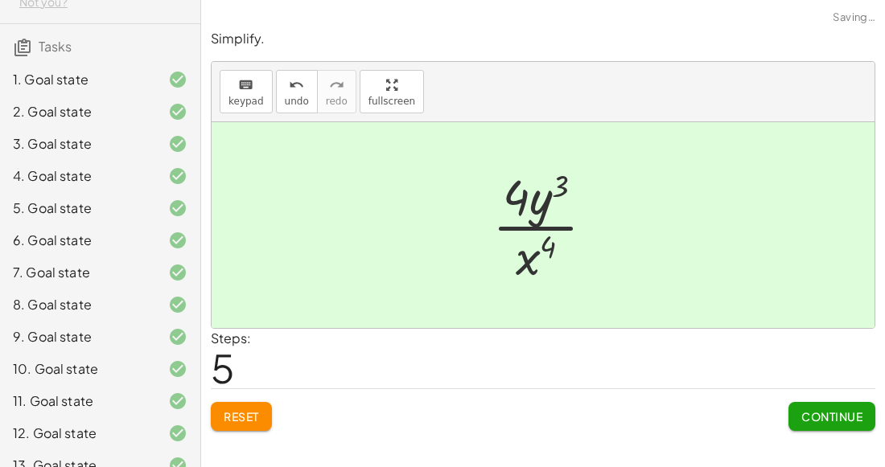
click at [816, 402] on button "Continue" at bounding box center [831, 416] width 87 height 29
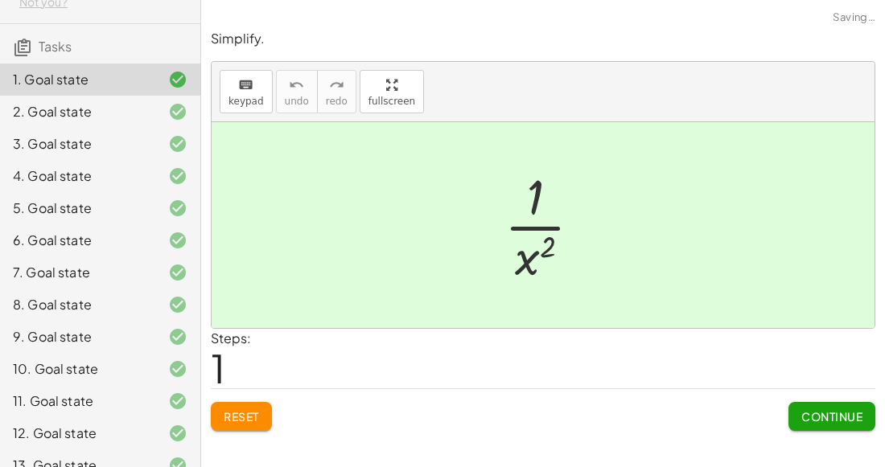
click at [814, 402] on button "Continue" at bounding box center [831, 416] width 87 height 29
click at [0, 0] on button "Continue" at bounding box center [0, 0] width 0 height 0
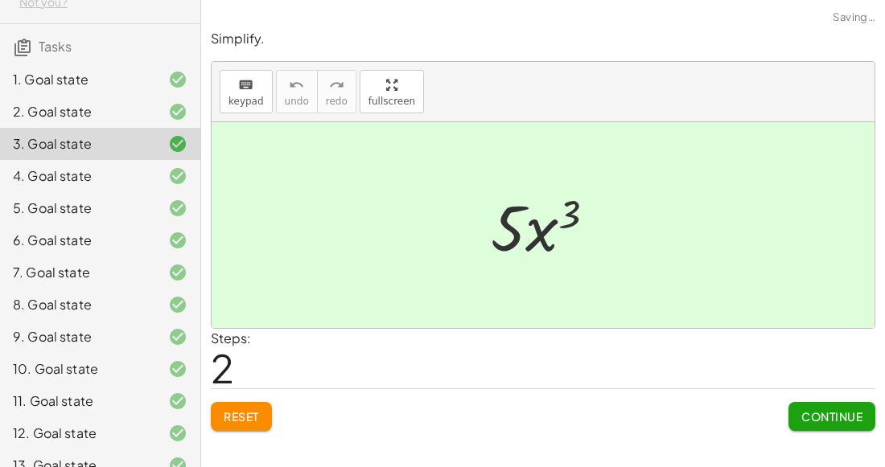
click at [817, 410] on span "Continue" at bounding box center [831, 416] width 61 height 14
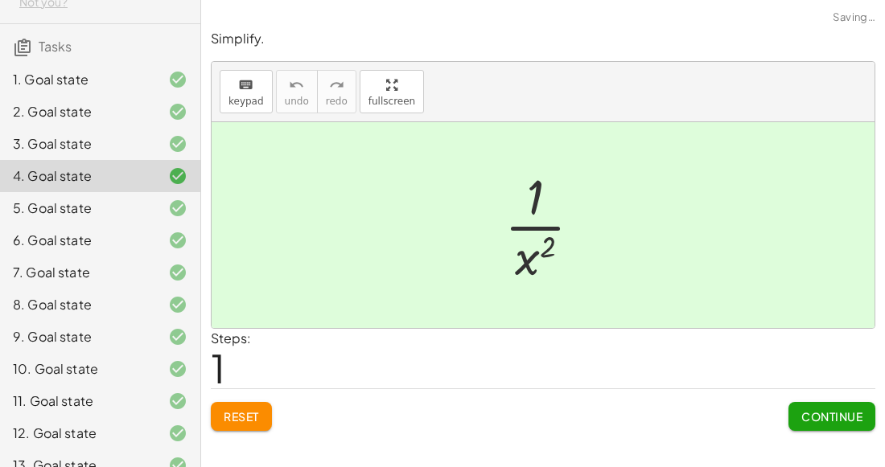
click at [820, 405] on button "Continue" at bounding box center [831, 416] width 87 height 29
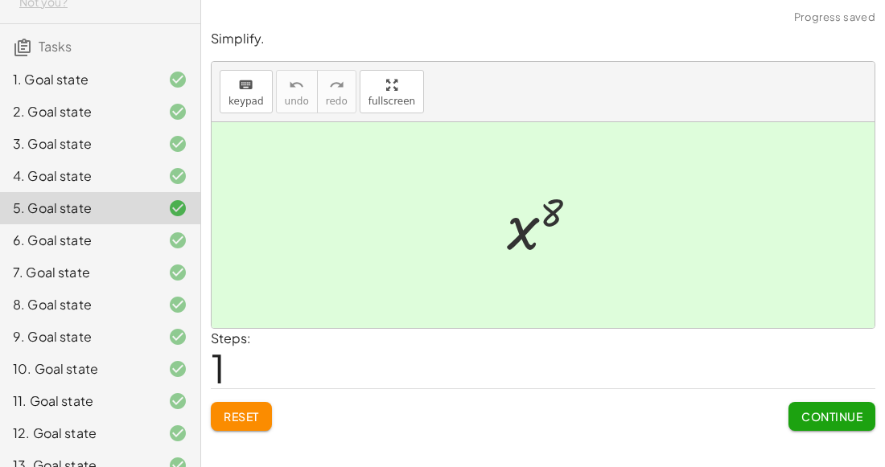
click at [832, 413] on span "Continue" at bounding box center [831, 416] width 61 height 14
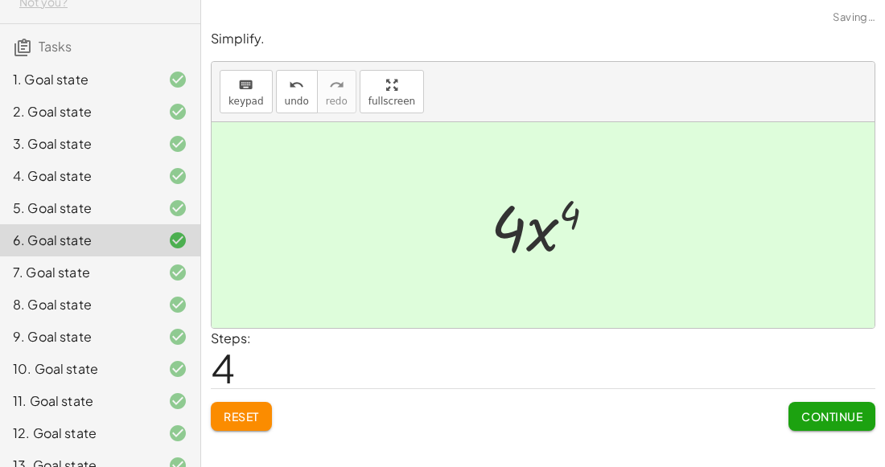
click at [830, 413] on span "Continue" at bounding box center [831, 416] width 61 height 14
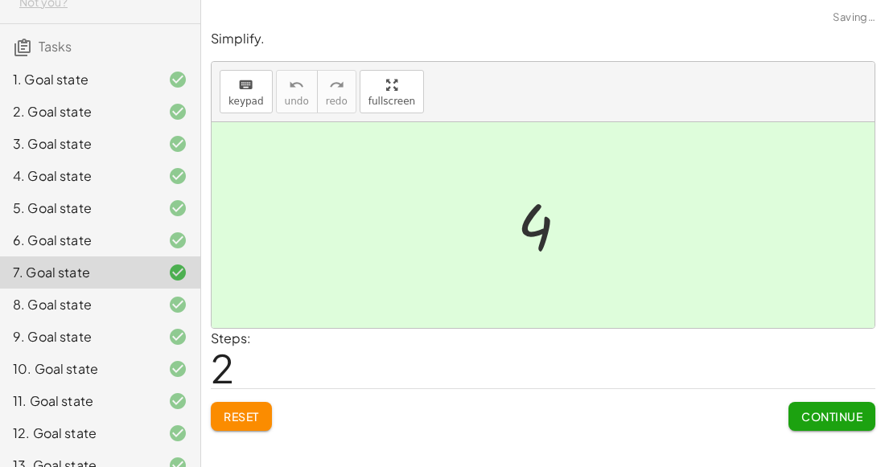
click at [829, 411] on span "Continue" at bounding box center [831, 416] width 61 height 14
click at [0, 0] on span "Continue" at bounding box center [0, 0] width 0 height 0
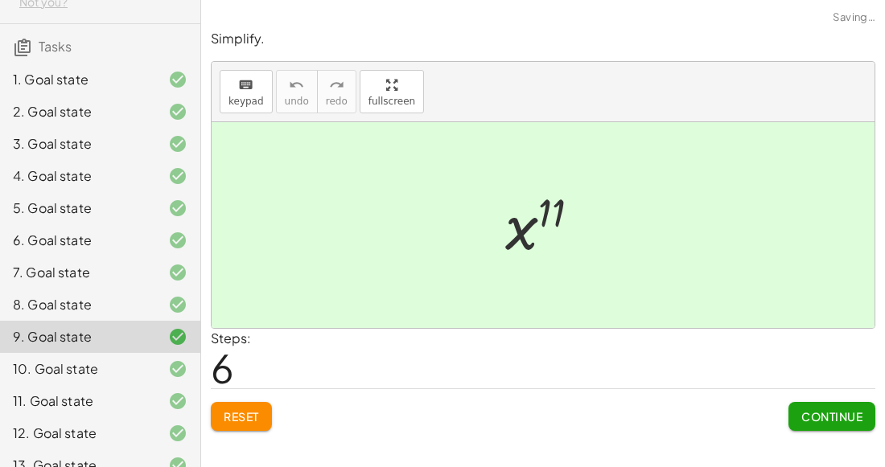
click at [833, 426] on button "Continue" at bounding box center [831, 416] width 87 height 29
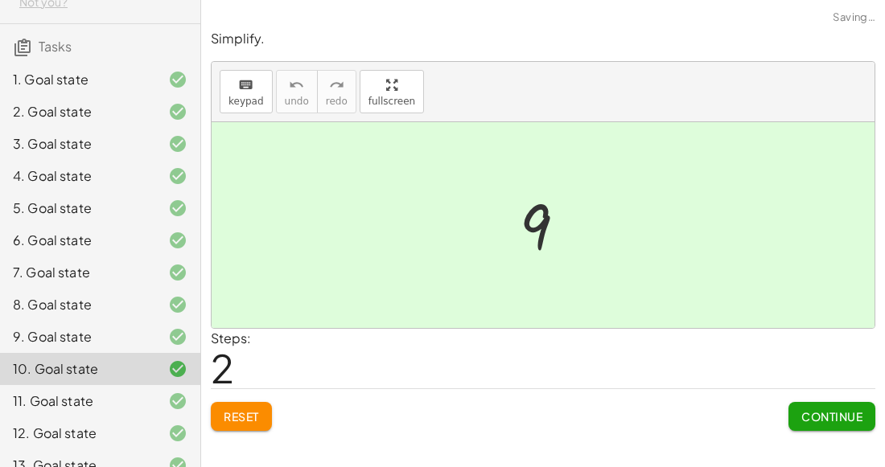
click at [835, 427] on button "Continue" at bounding box center [831, 416] width 87 height 29
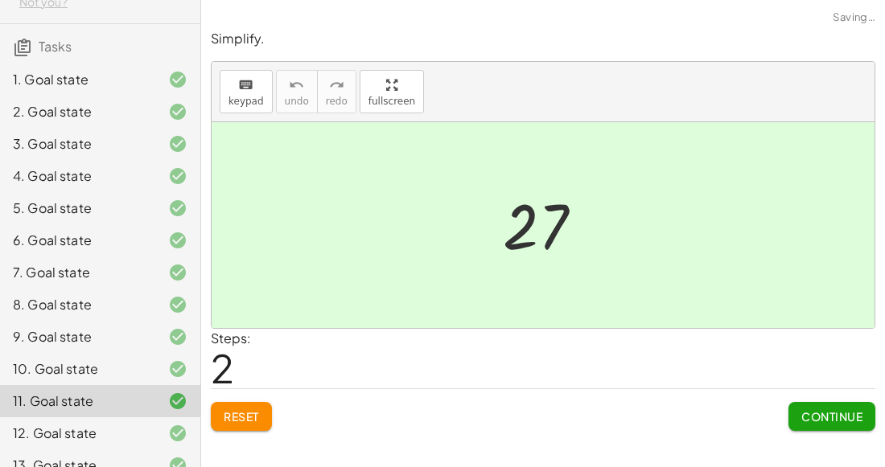
click at [830, 429] on button "Continue" at bounding box center [831, 416] width 87 height 29
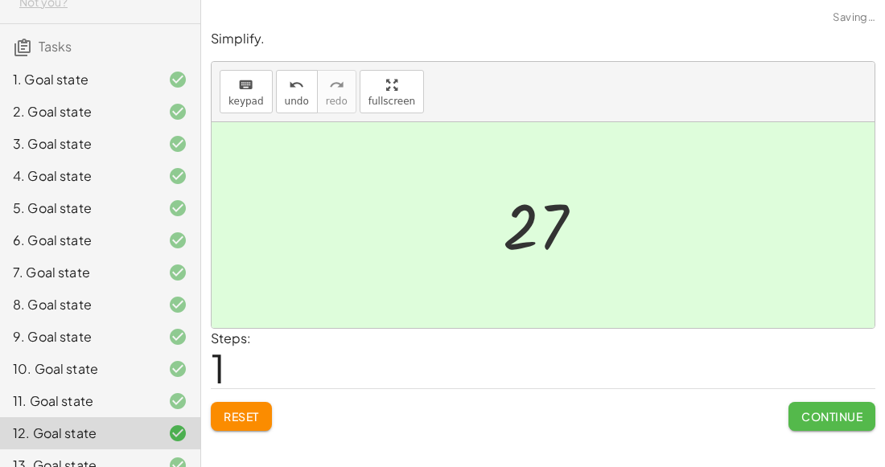
click at [829, 422] on span "Continue" at bounding box center [831, 416] width 61 height 14
click at [0, 0] on span "Continue" at bounding box center [0, 0] width 0 height 0
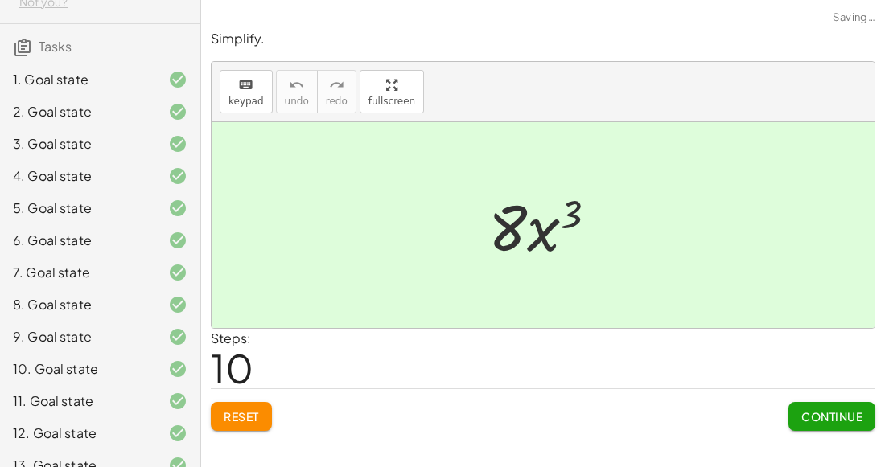
click at [831, 413] on span "Continue" at bounding box center [831, 416] width 61 height 14
click at [826, 417] on span "Continue" at bounding box center [831, 416] width 61 height 14
click at [0, 0] on span "Continue" at bounding box center [0, 0] width 0 height 0
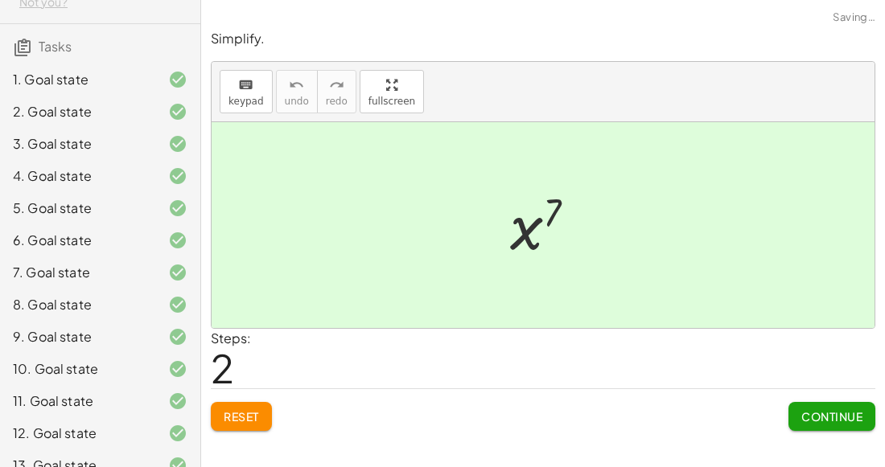
click at [829, 425] on button "Continue" at bounding box center [831, 416] width 87 height 29
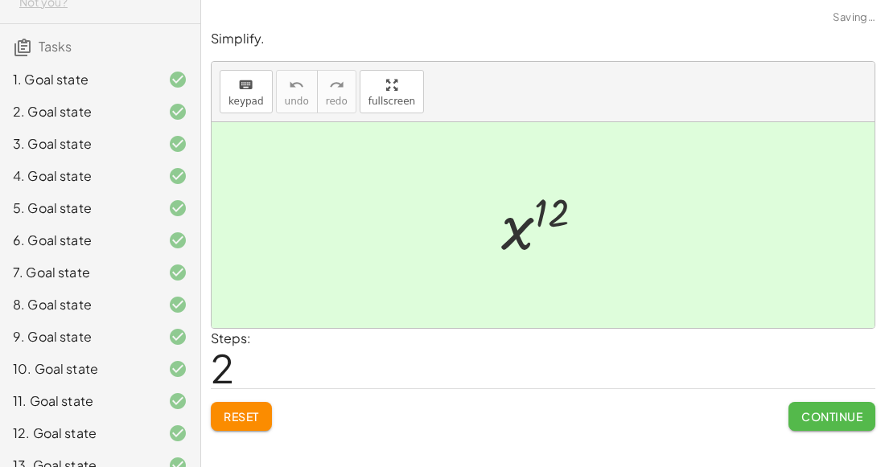
click at [831, 418] on span "Continue" at bounding box center [831, 416] width 61 height 14
click at [0, 0] on span "Continue" at bounding box center [0, 0] width 0 height 0
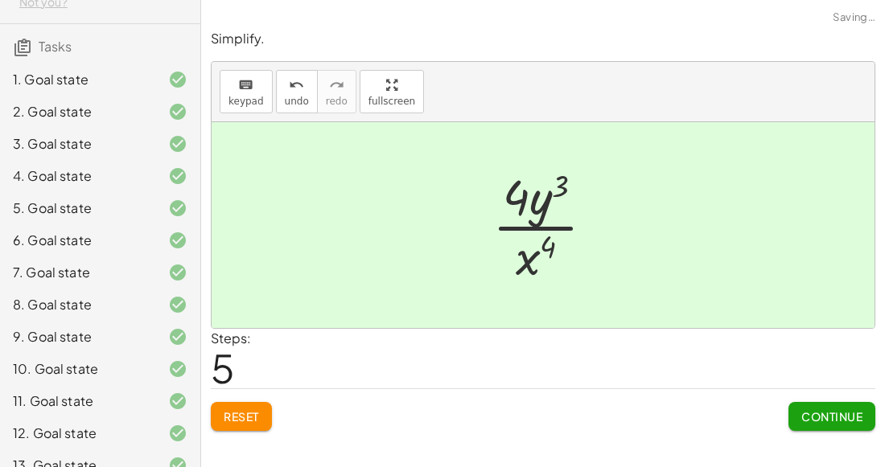
click at [827, 412] on span "Continue" at bounding box center [831, 416] width 61 height 14
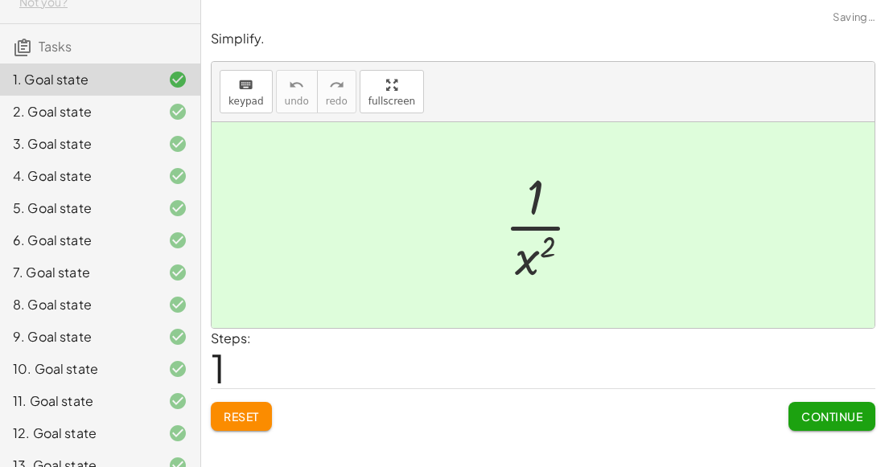
click at [825, 419] on span "Continue" at bounding box center [831, 416] width 61 height 14
click at [0, 0] on span "Continue" at bounding box center [0, 0] width 0 height 0
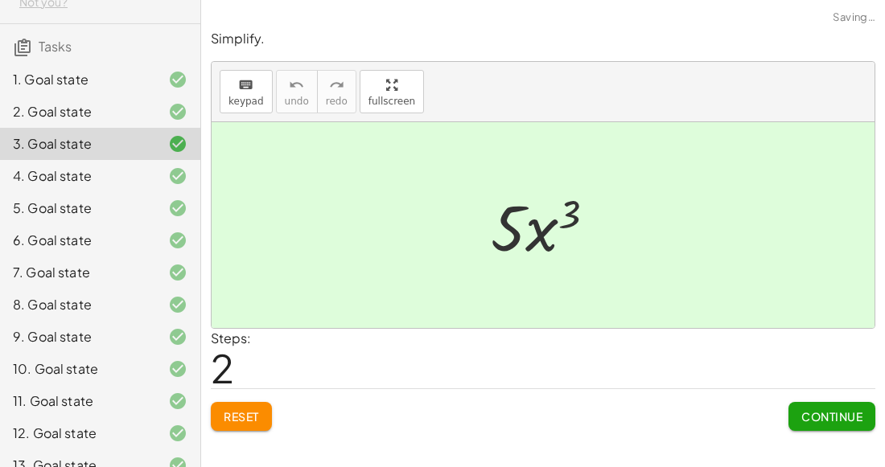
click at [825, 409] on span "Continue" at bounding box center [831, 416] width 61 height 14
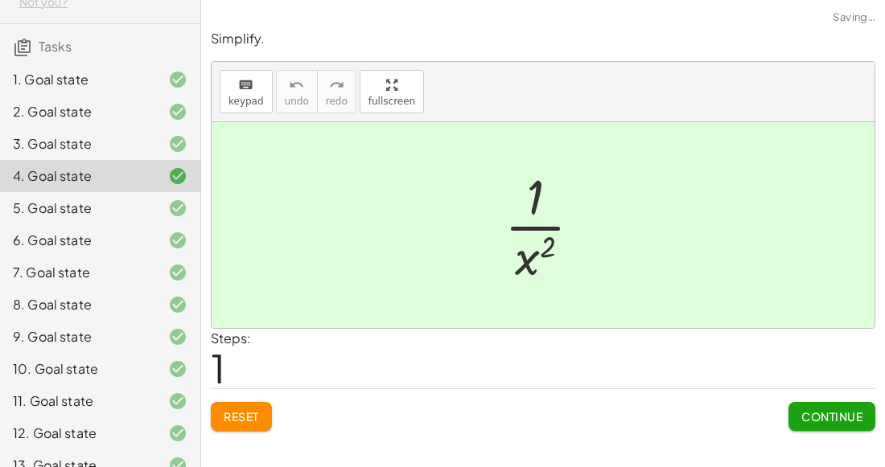
click at [824, 402] on button "Continue" at bounding box center [831, 416] width 87 height 29
click at [0, 0] on button "Continue" at bounding box center [0, 0] width 0 height 0
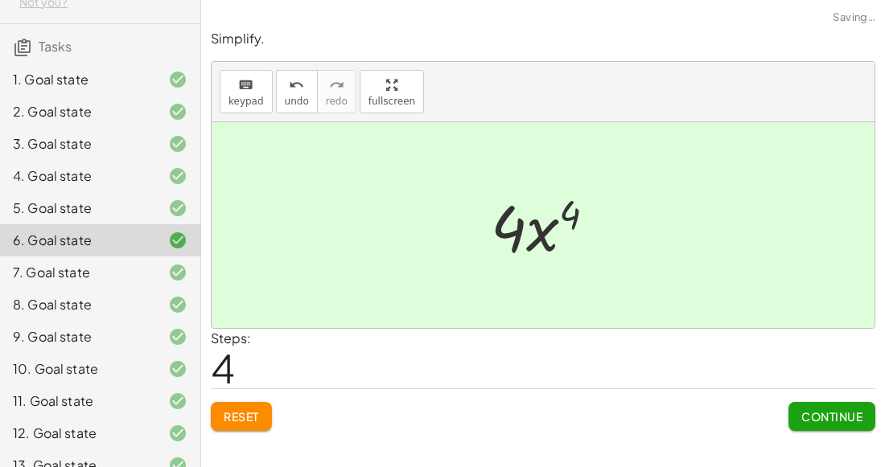
click at [821, 402] on button "Continue" at bounding box center [831, 416] width 87 height 29
click at [0, 0] on button "Continue" at bounding box center [0, 0] width 0 height 0
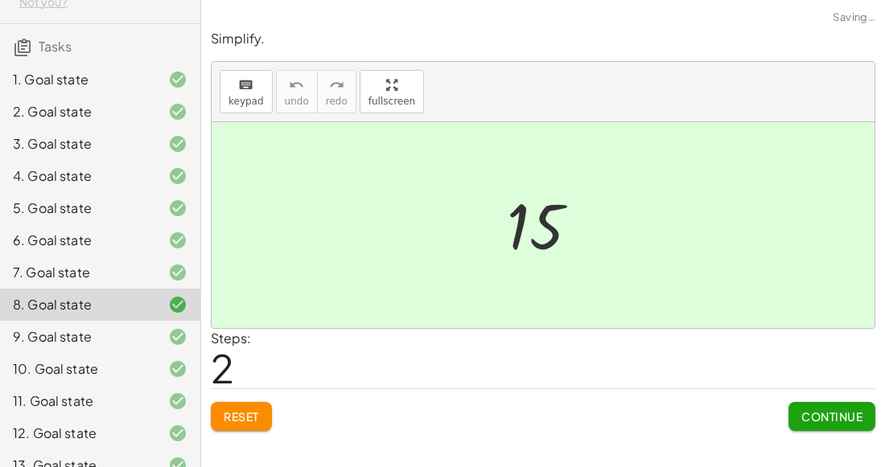
click at [816, 403] on button "Continue" at bounding box center [831, 416] width 87 height 29
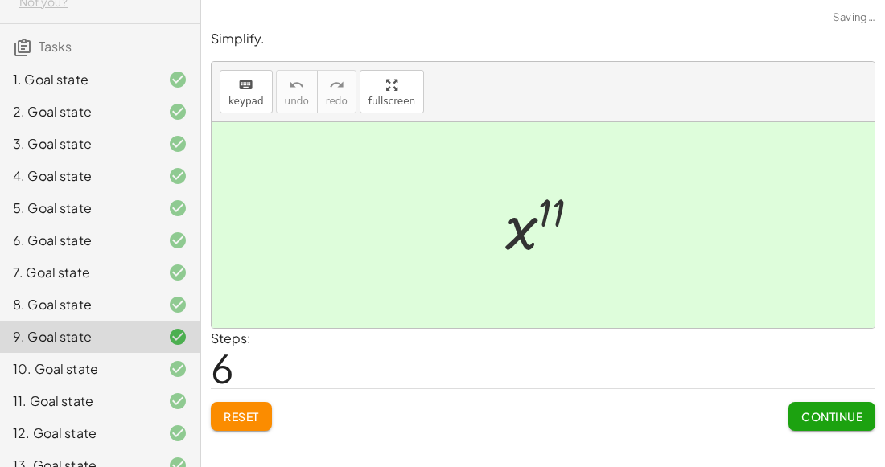
click at [812, 402] on button "Continue" at bounding box center [831, 416] width 87 height 29
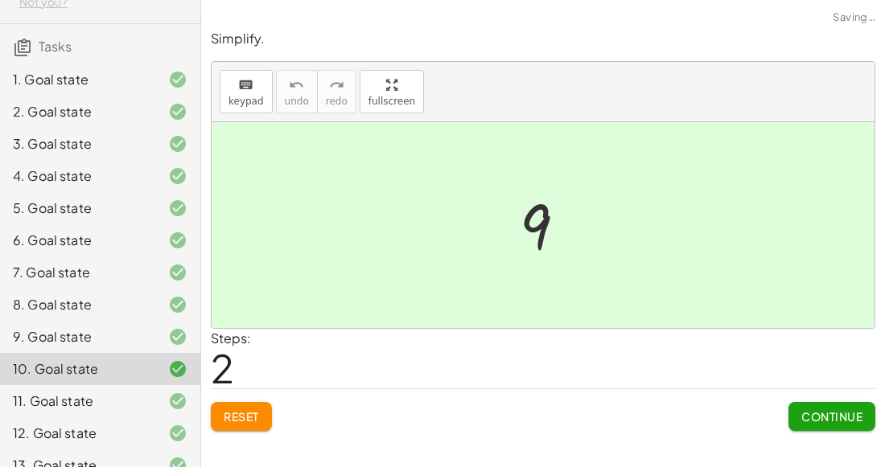
click at [809, 402] on button "Continue" at bounding box center [831, 416] width 87 height 29
